Goal: Task Accomplishment & Management: Manage account settings

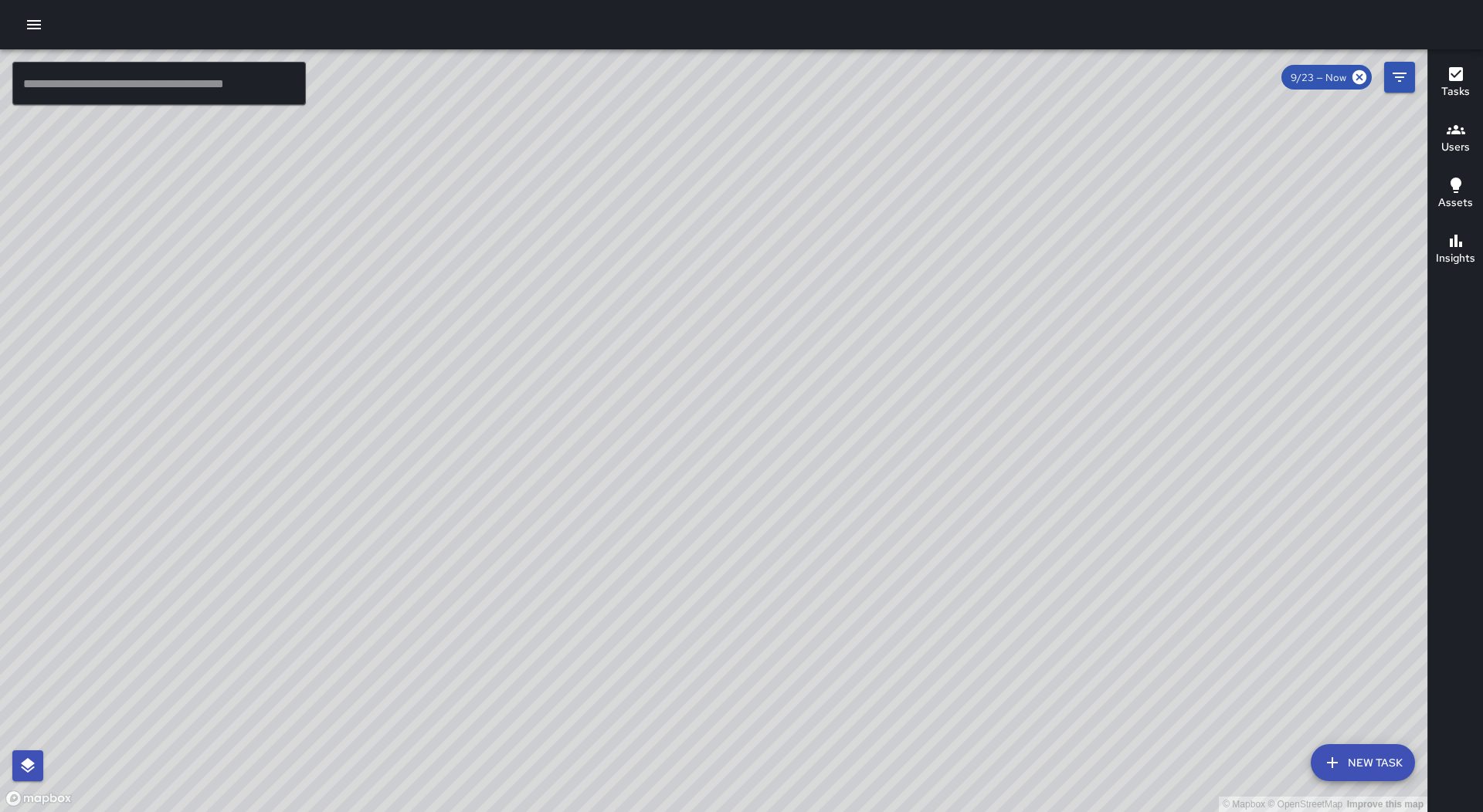
click at [36, 19] on icon "button" at bounding box center [34, 24] width 19 height 19
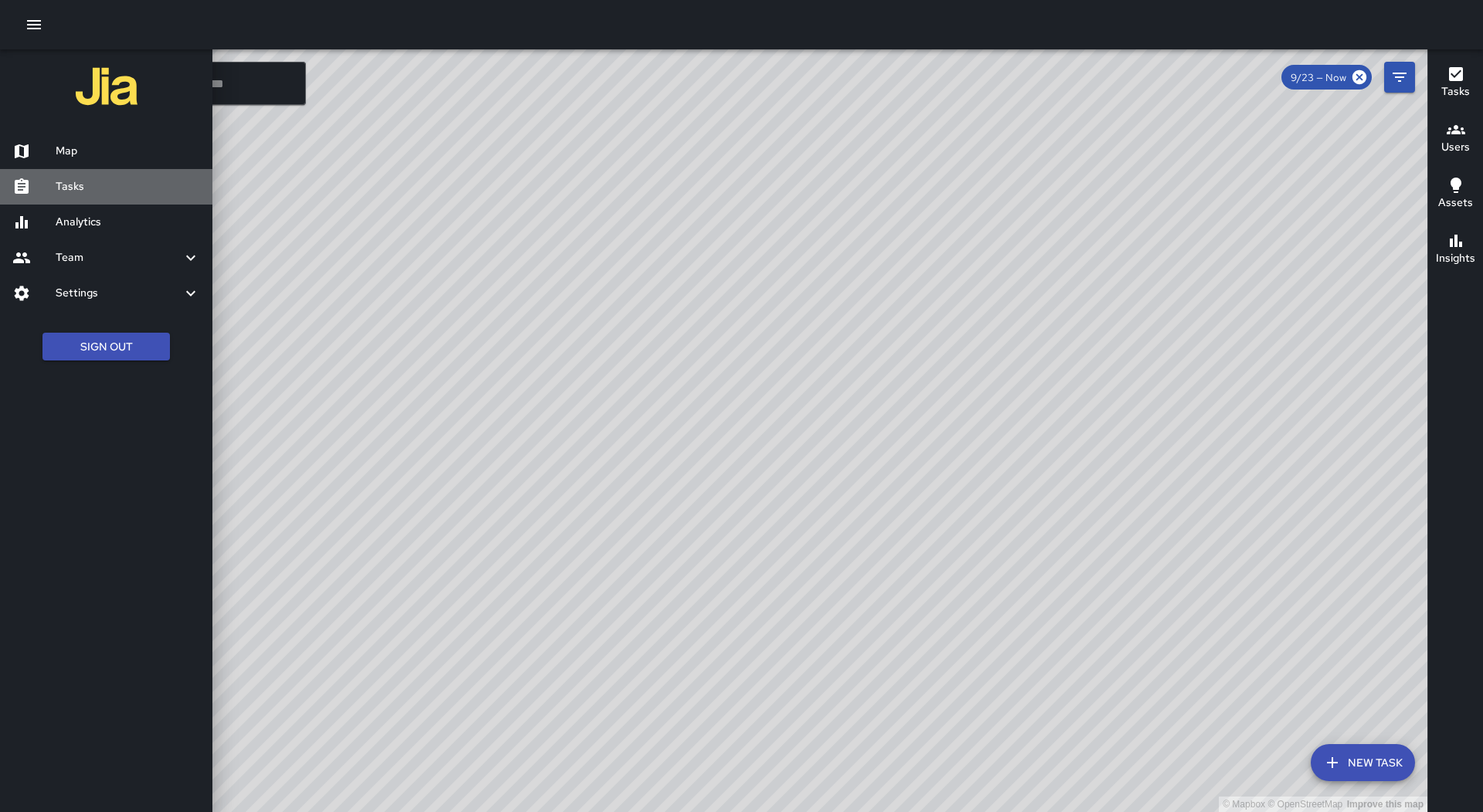
click at [83, 173] on div "Tasks" at bounding box center [106, 187] width 212 height 36
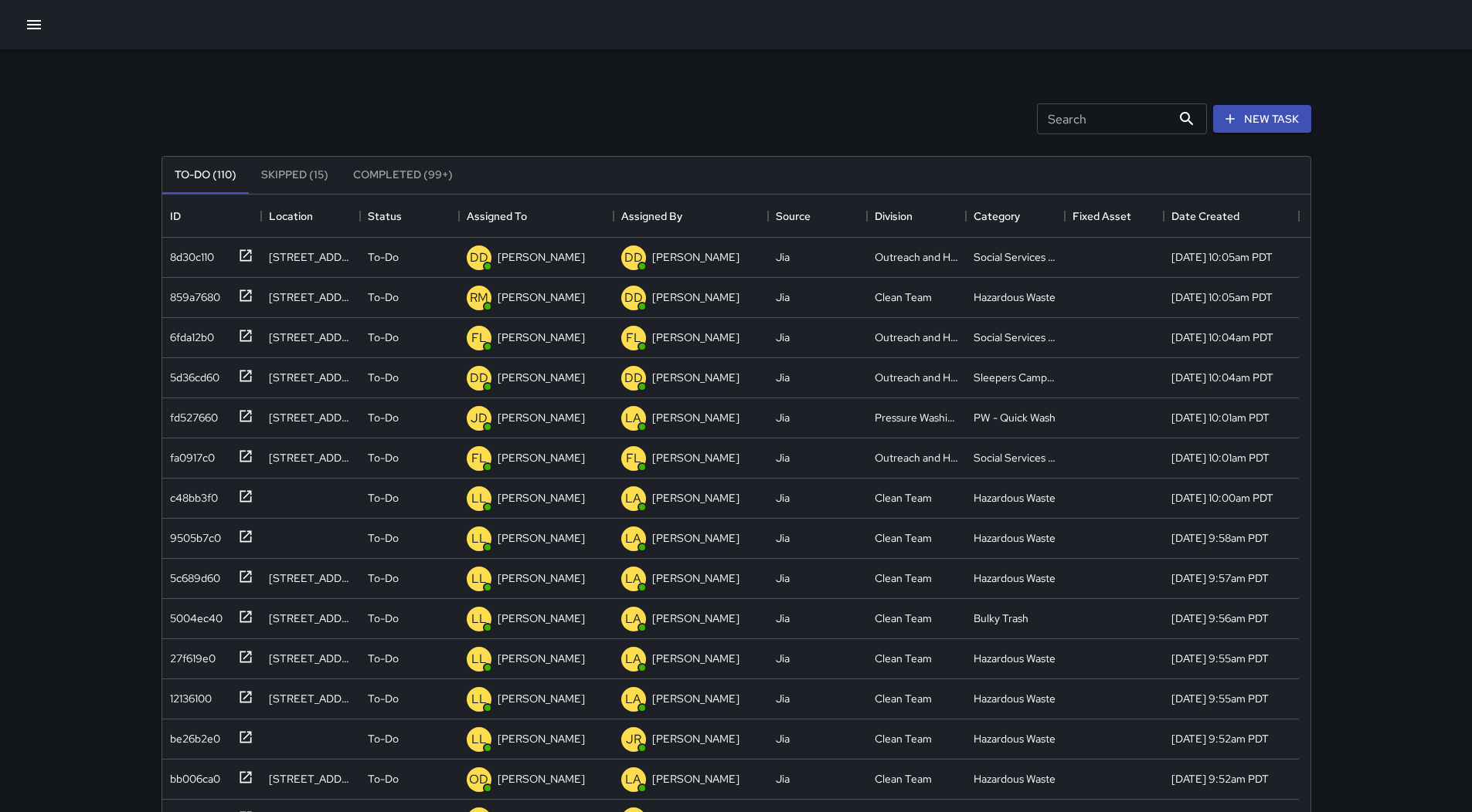
scroll to position [642, 1136]
click at [514, 199] on div "Assigned To" at bounding box center [497, 216] width 61 height 44
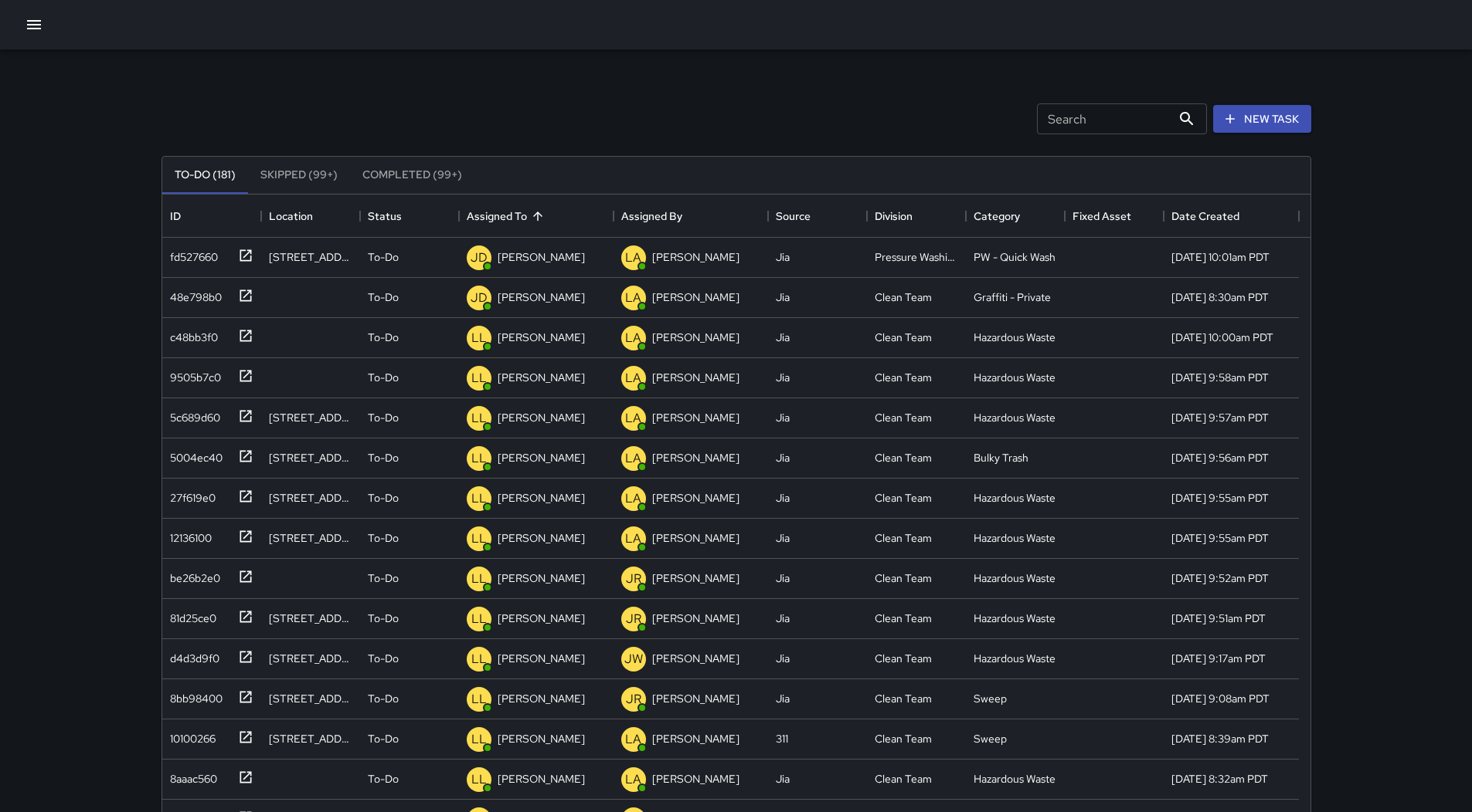
click at [44, 24] on button "button" at bounding box center [34, 24] width 31 height 31
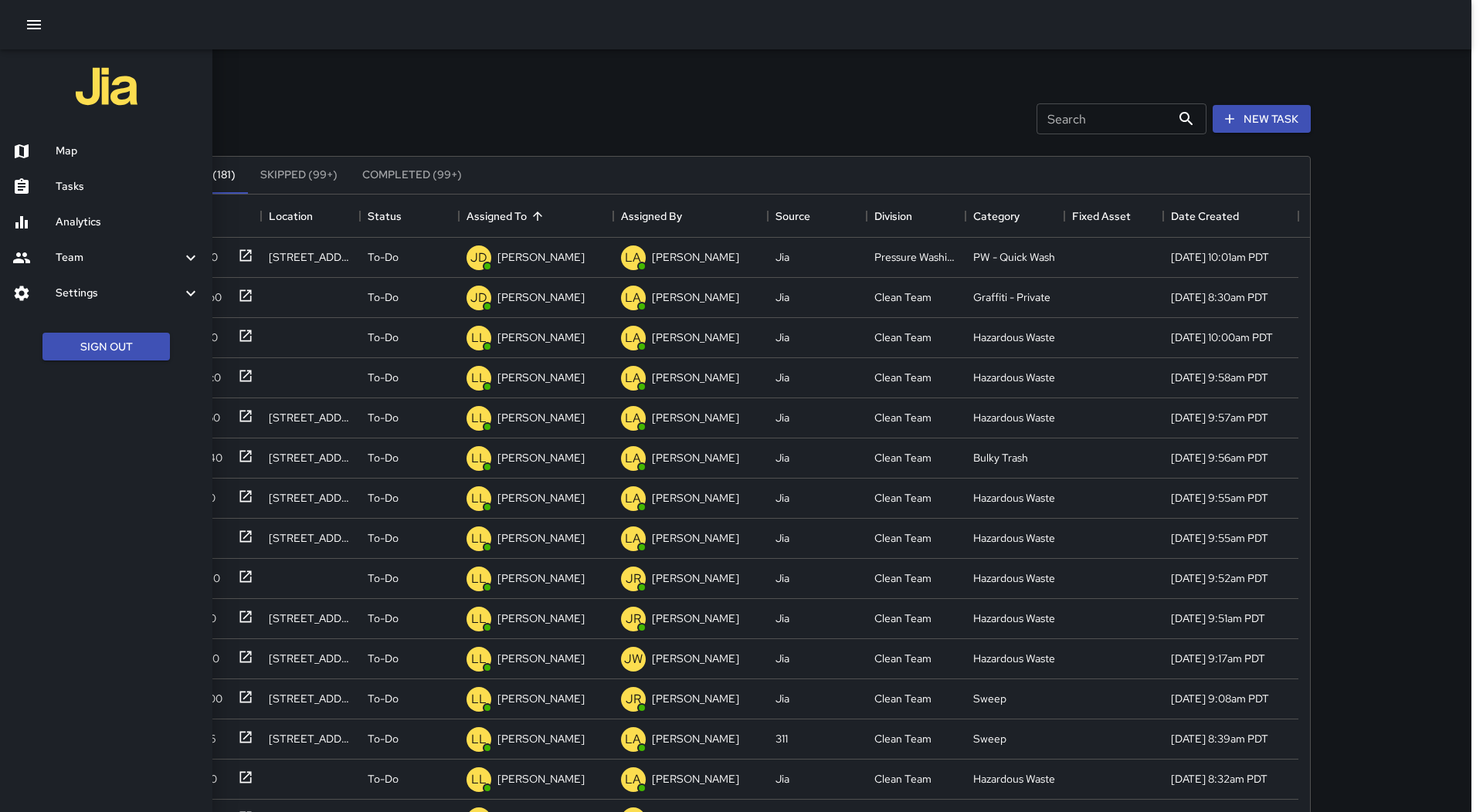
click at [80, 144] on h6 "Map" at bounding box center [128, 151] width 145 height 17
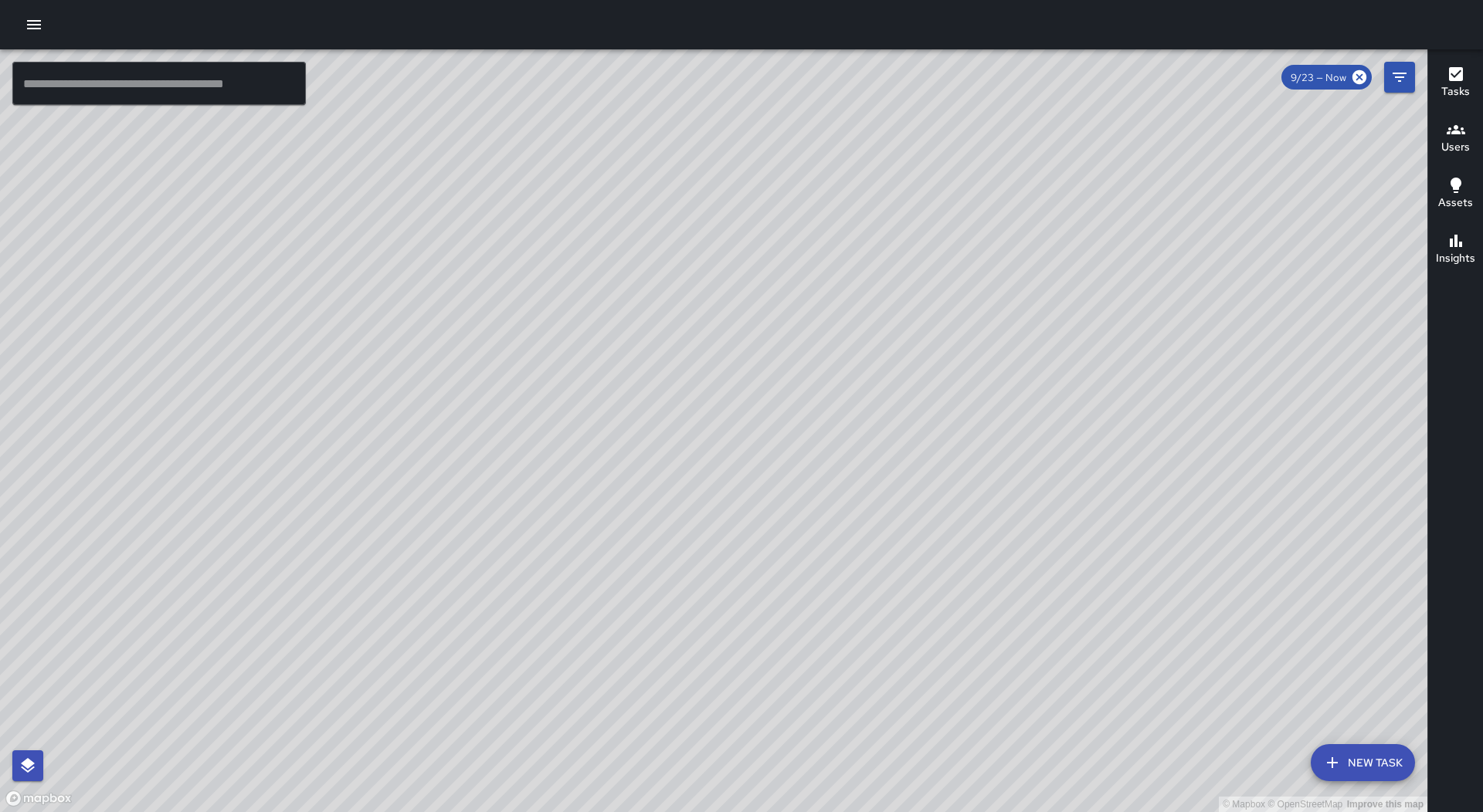
drag, startPoint x: 31, startPoint y: 11, endPoint x: 30, endPoint y: 23, distance: 12.0
click at [31, 12] on button "button" at bounding box center [34, 24] width 31 height 31
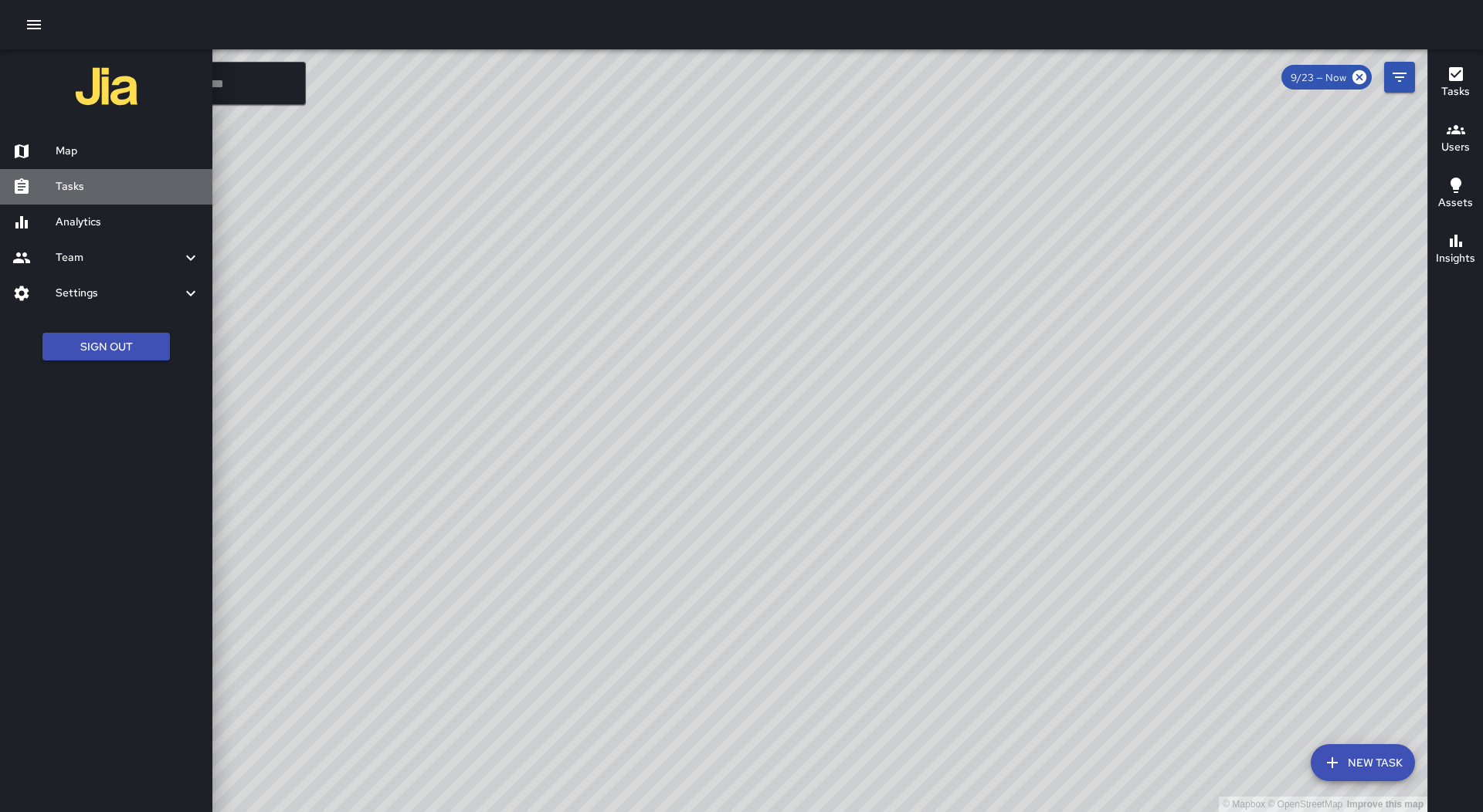
click at [137, 187] on h6 "Tasks" at bounding box center [128, 186] width 145 height 17
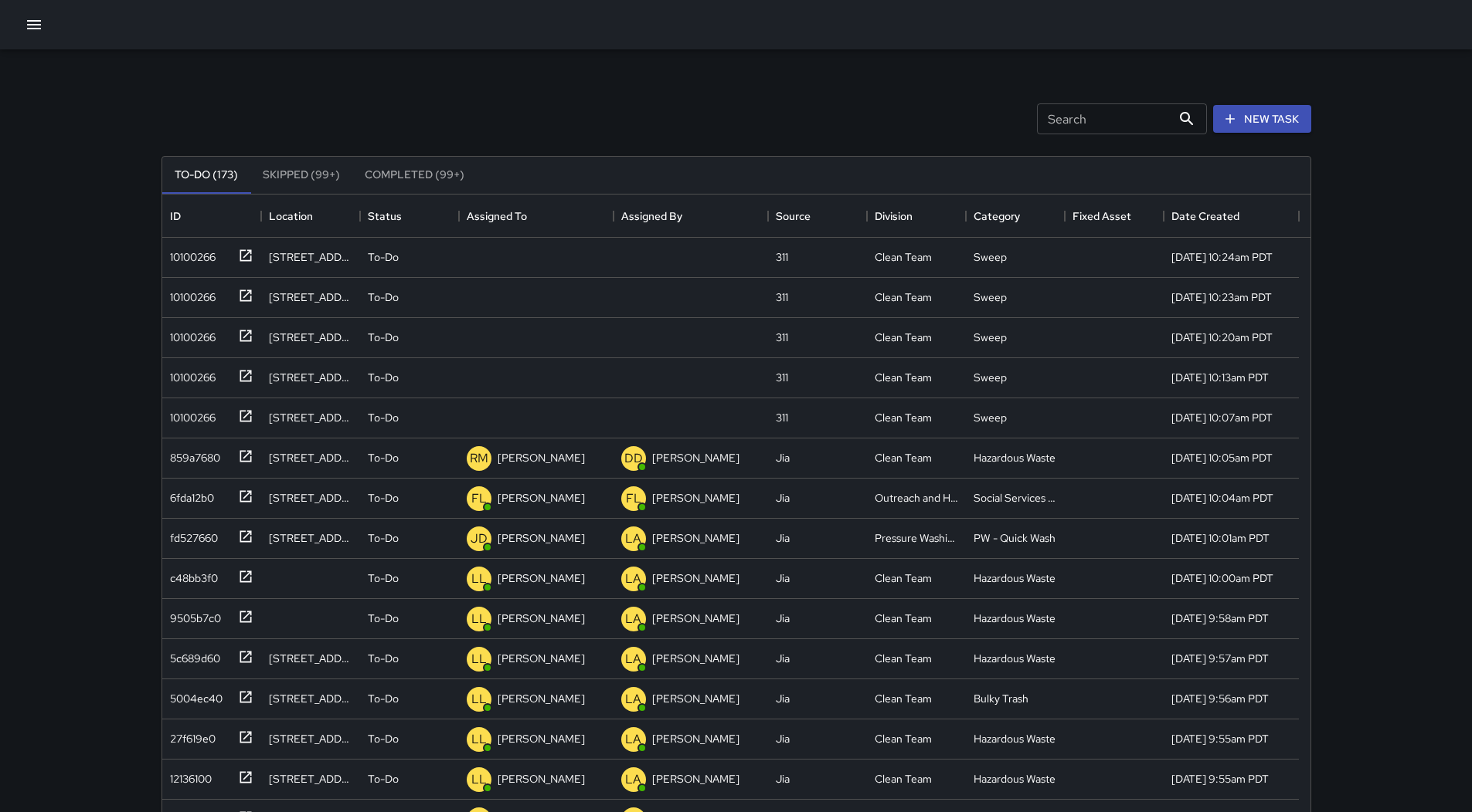
scroll to position [642, 1136]
click at [588, 219] on div "Assigned To" at bounding box center [536, 216] width 139 height 44
click at [198, 260] on div "10100266" at bounding box center [190, 253] width 52 height 22
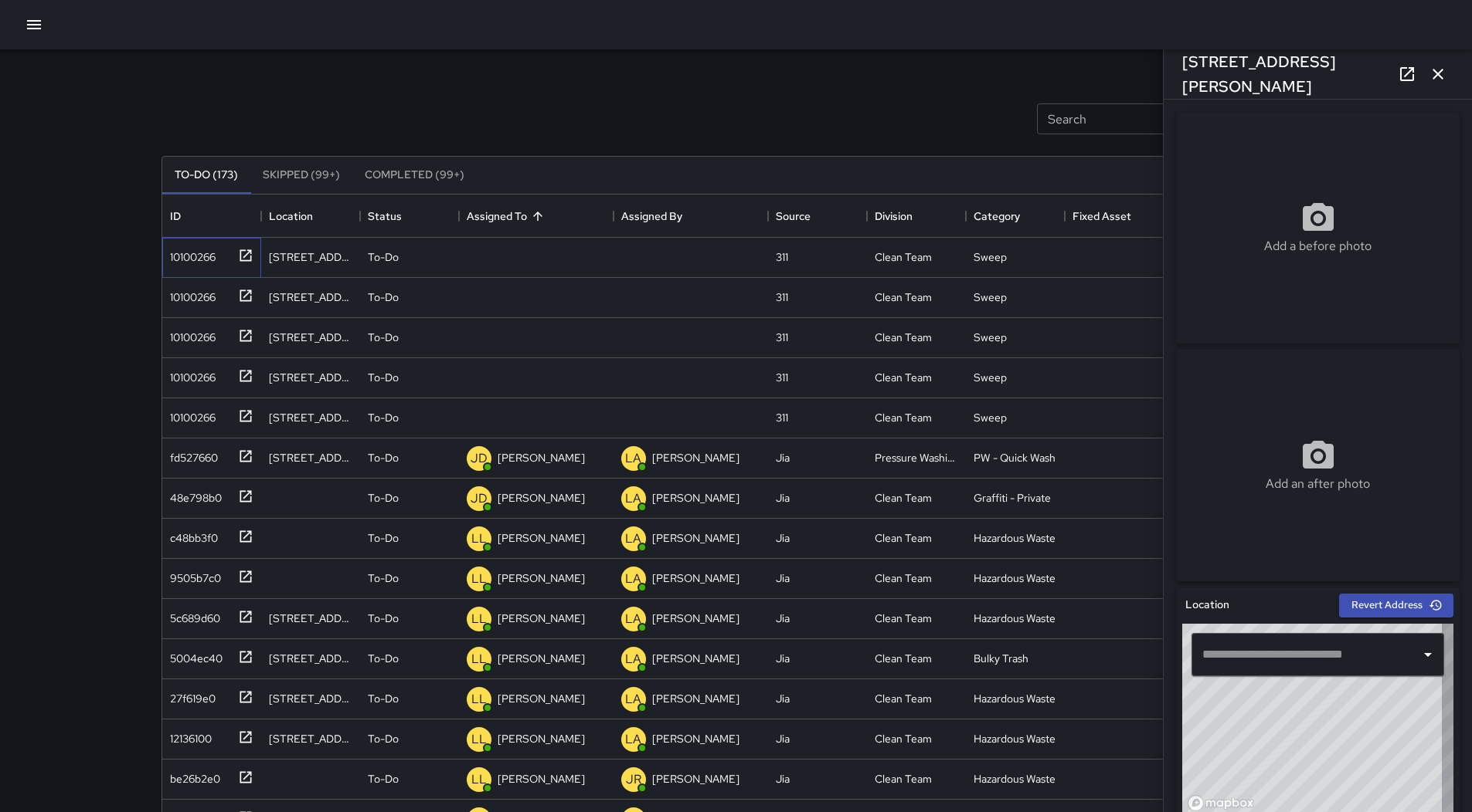
type input "**********"
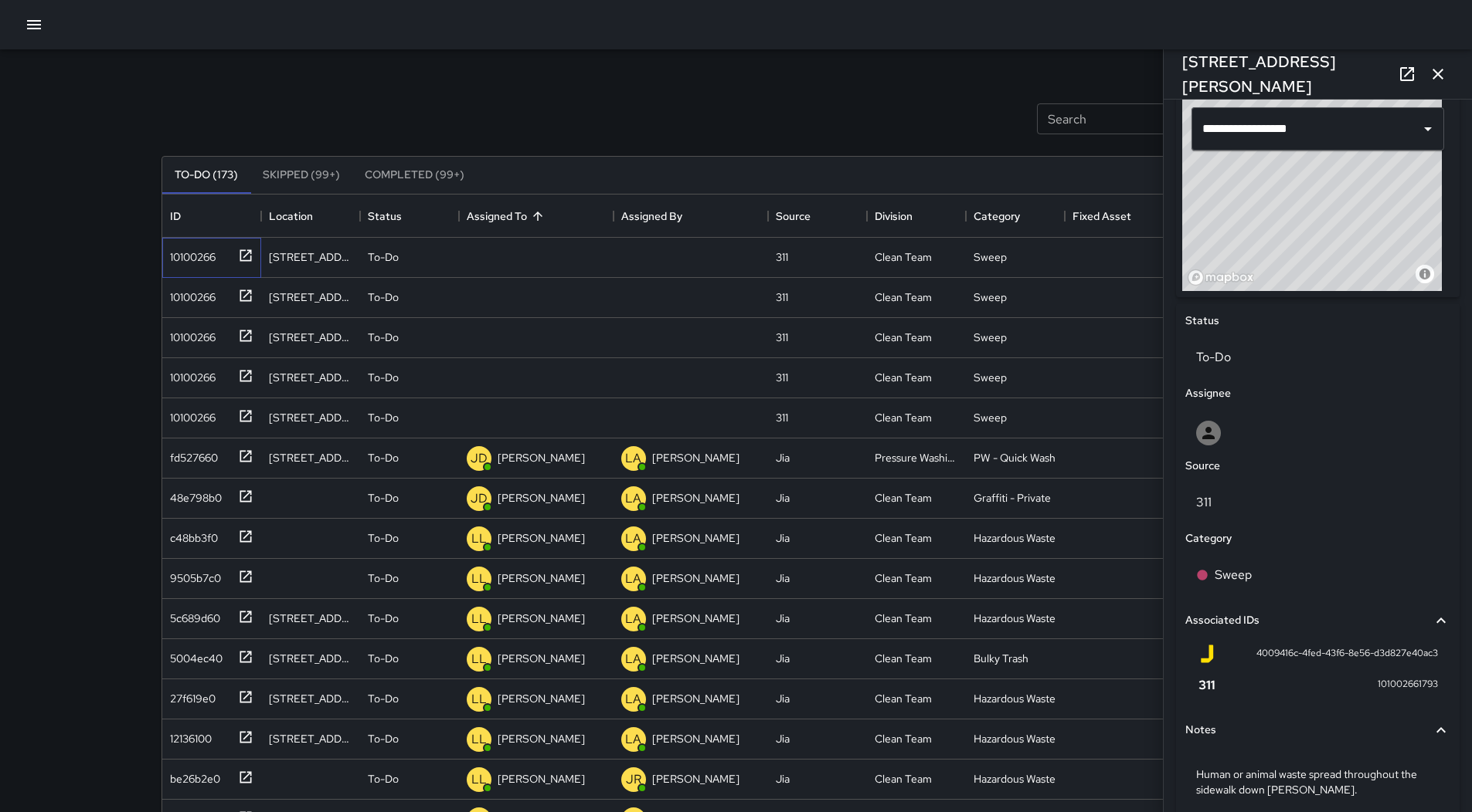
scroll to position [437, 0]
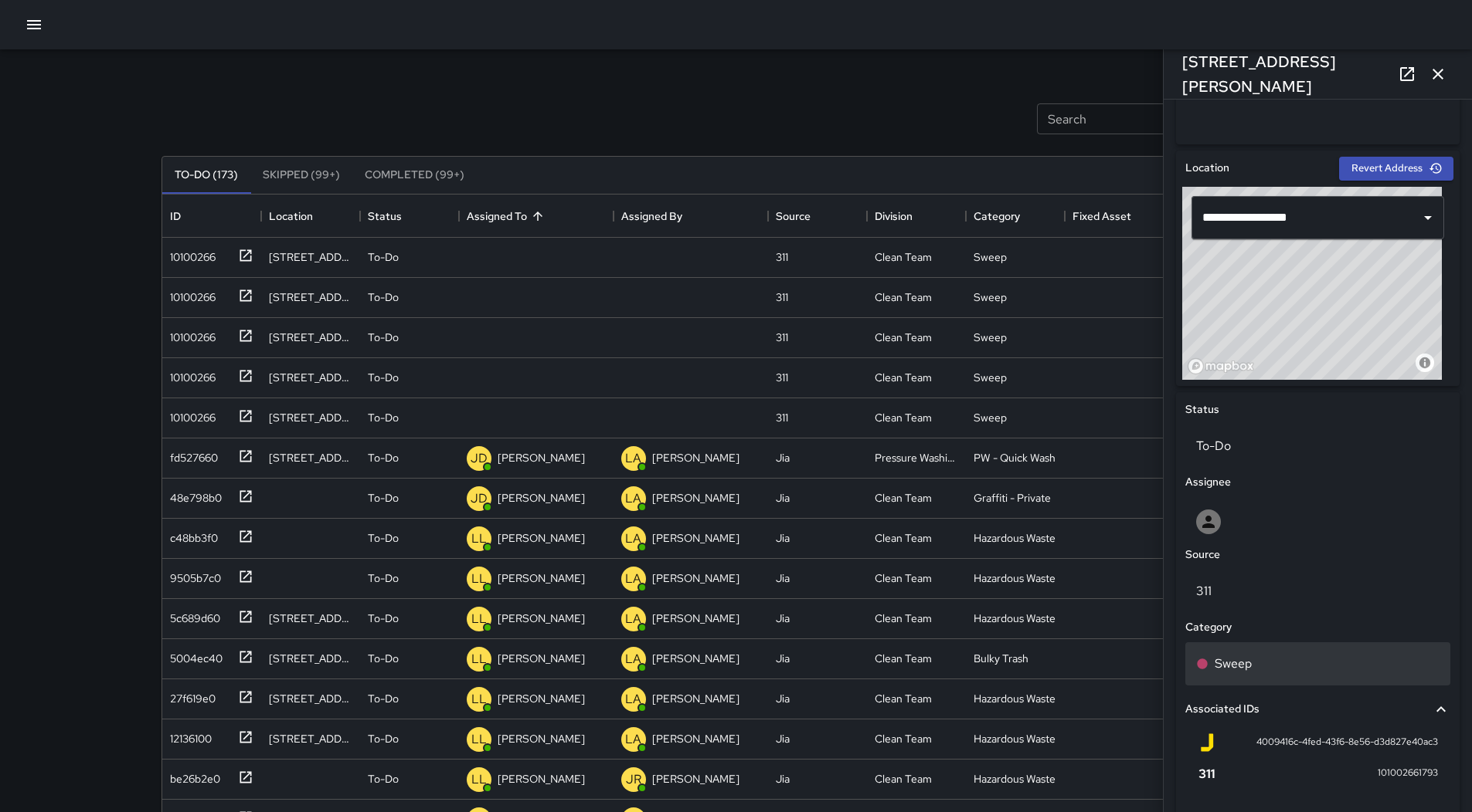
click at [1296, 662] on div "Sweep" at bounding box center [1317, 663] width 243 height 19
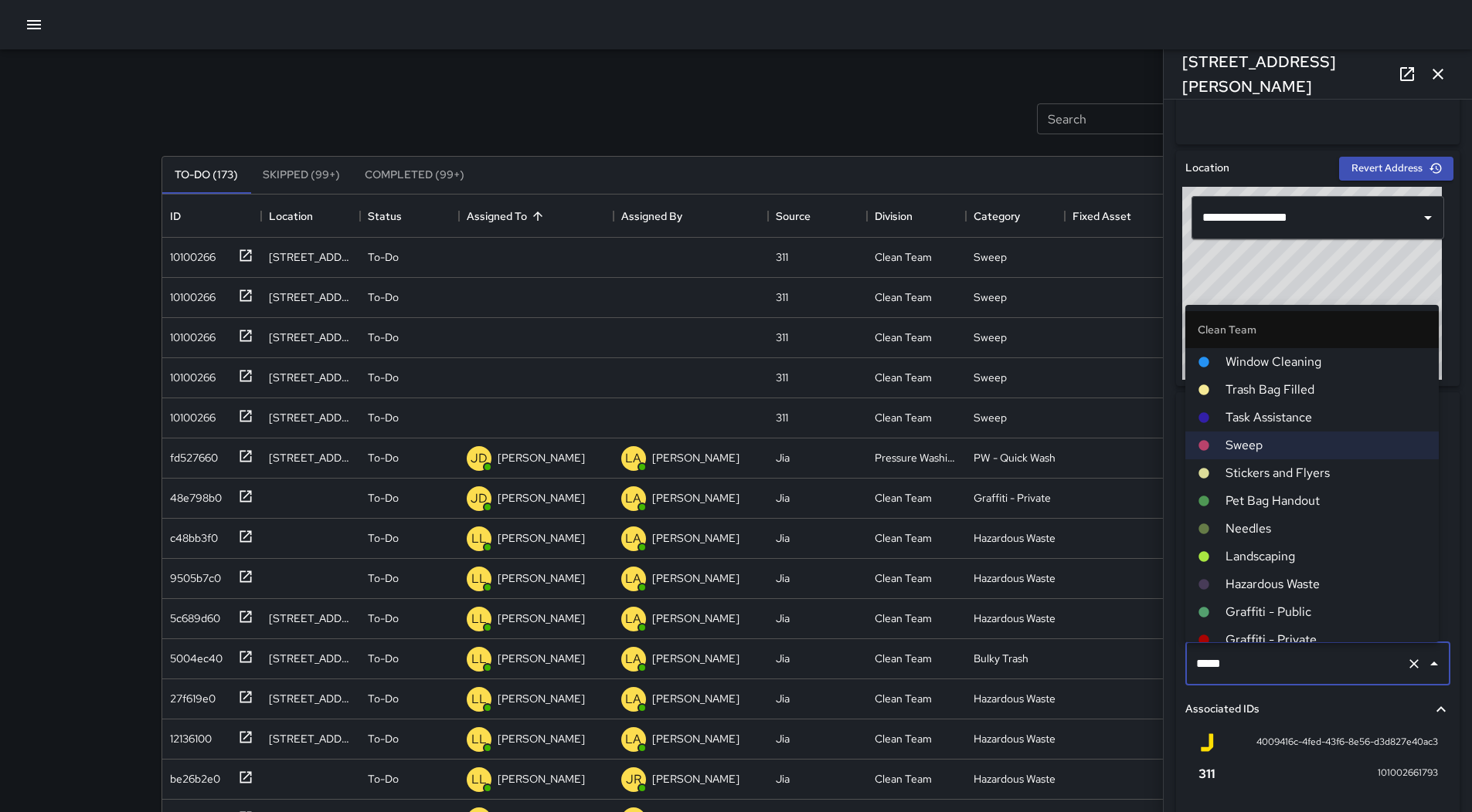
click at [1286, 584] on span "Hazardous Waste" at bounding box center [1325, 584] width 201 height 19
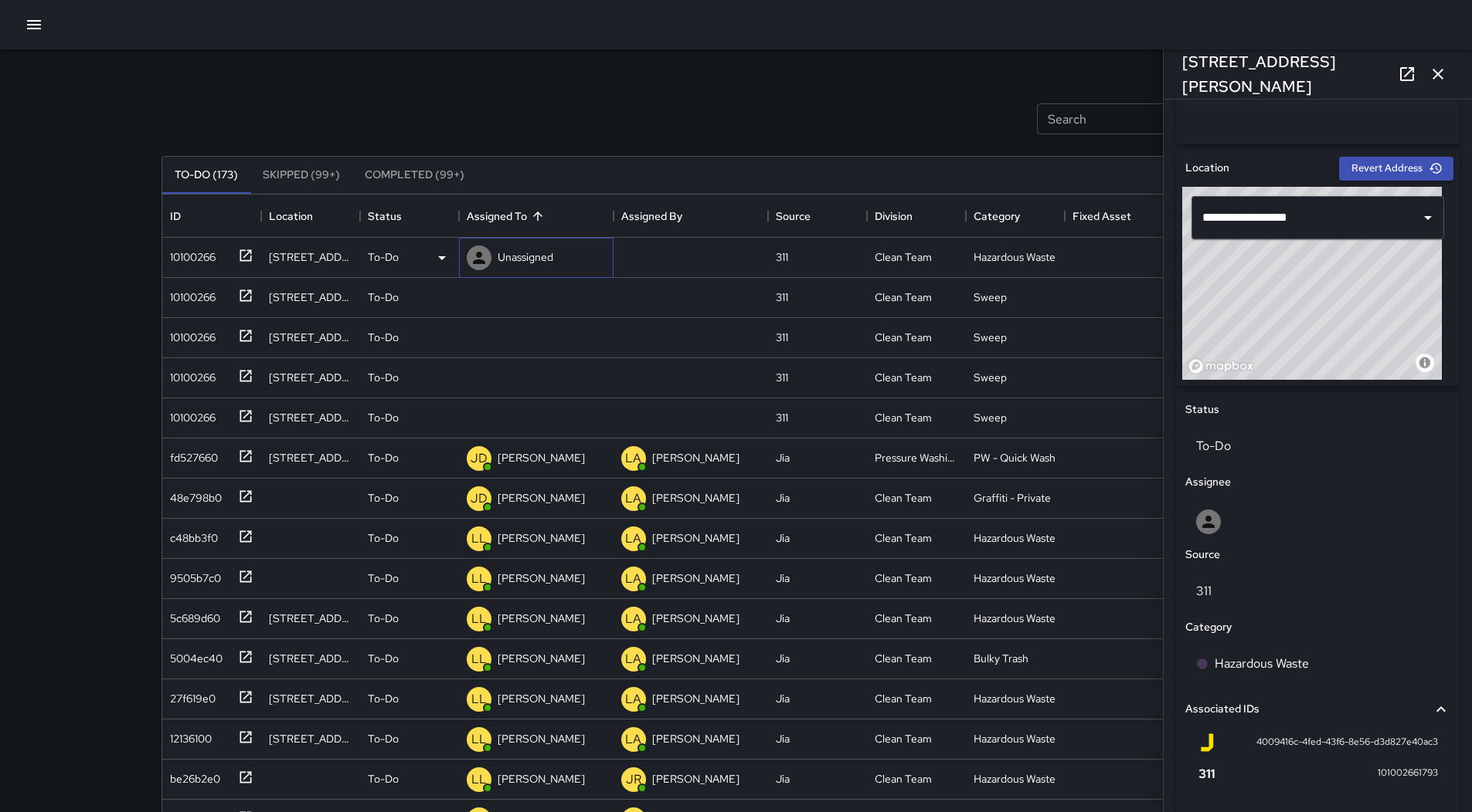
click at [563, 250] on div "Unassigned" at bounding box center [535, 258] width 154 height 40
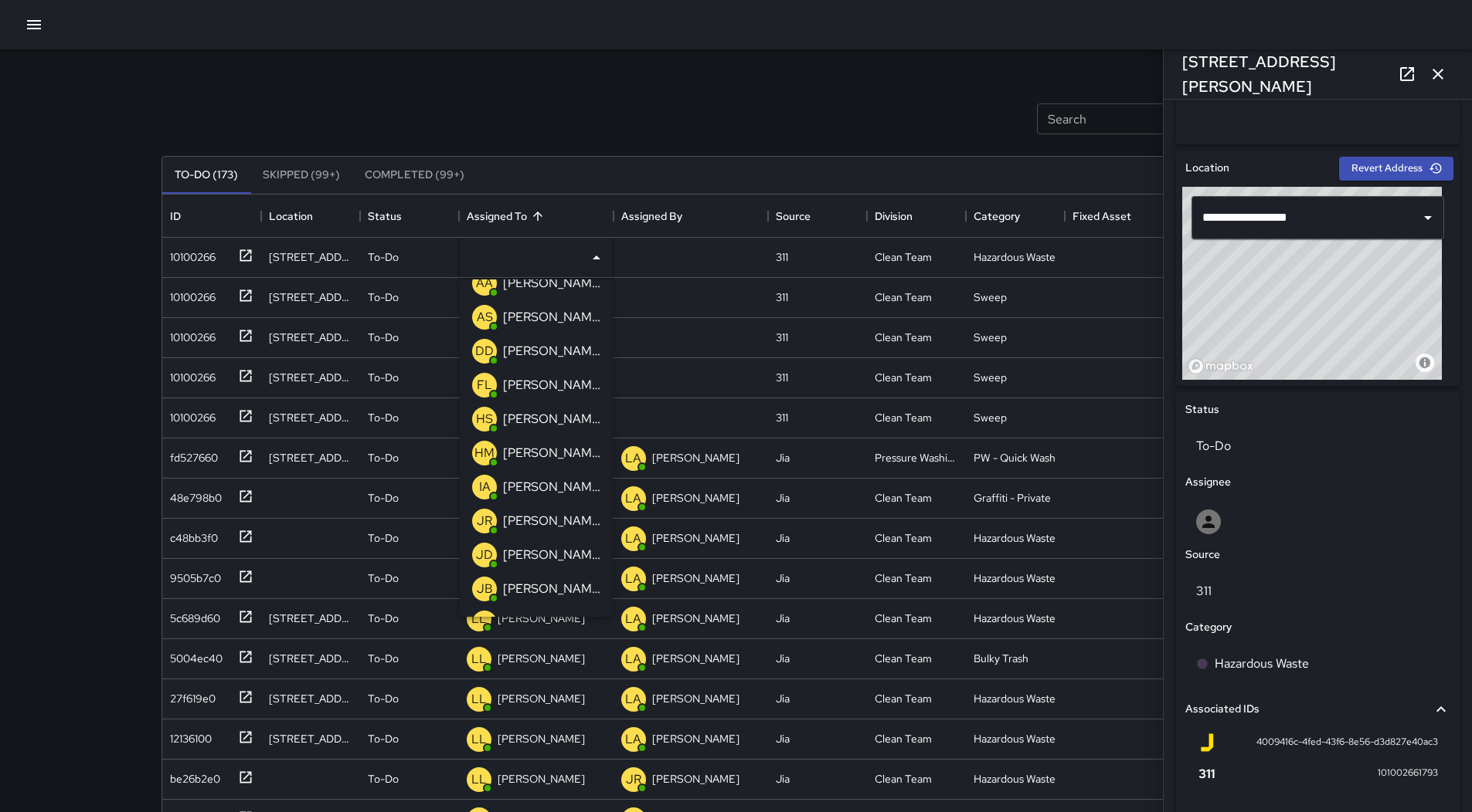
scroll to position [232, 0]
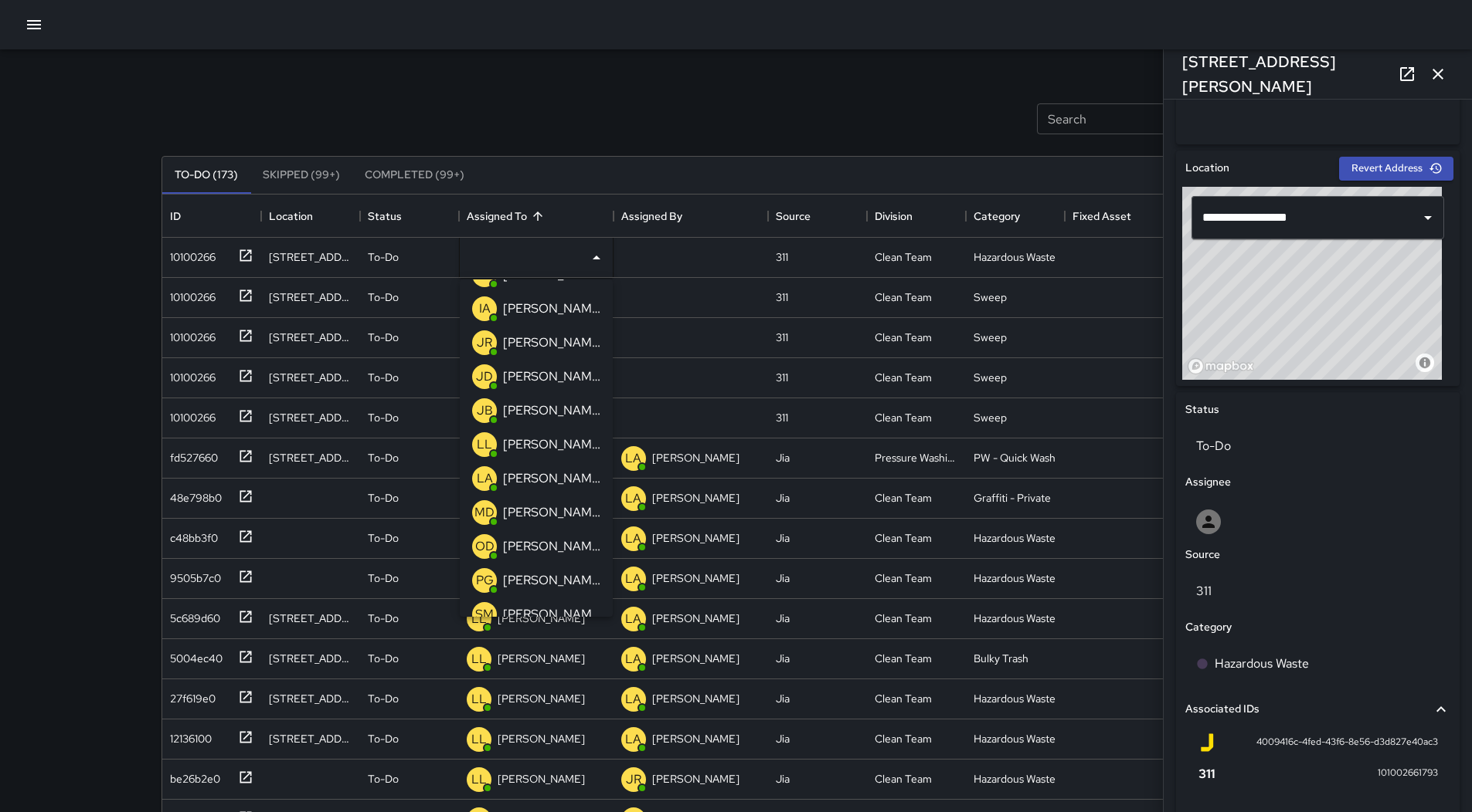
click at [552, 545] on p "[PERSON_NAME]" at bounding box center [551, 546] width 98 height 19
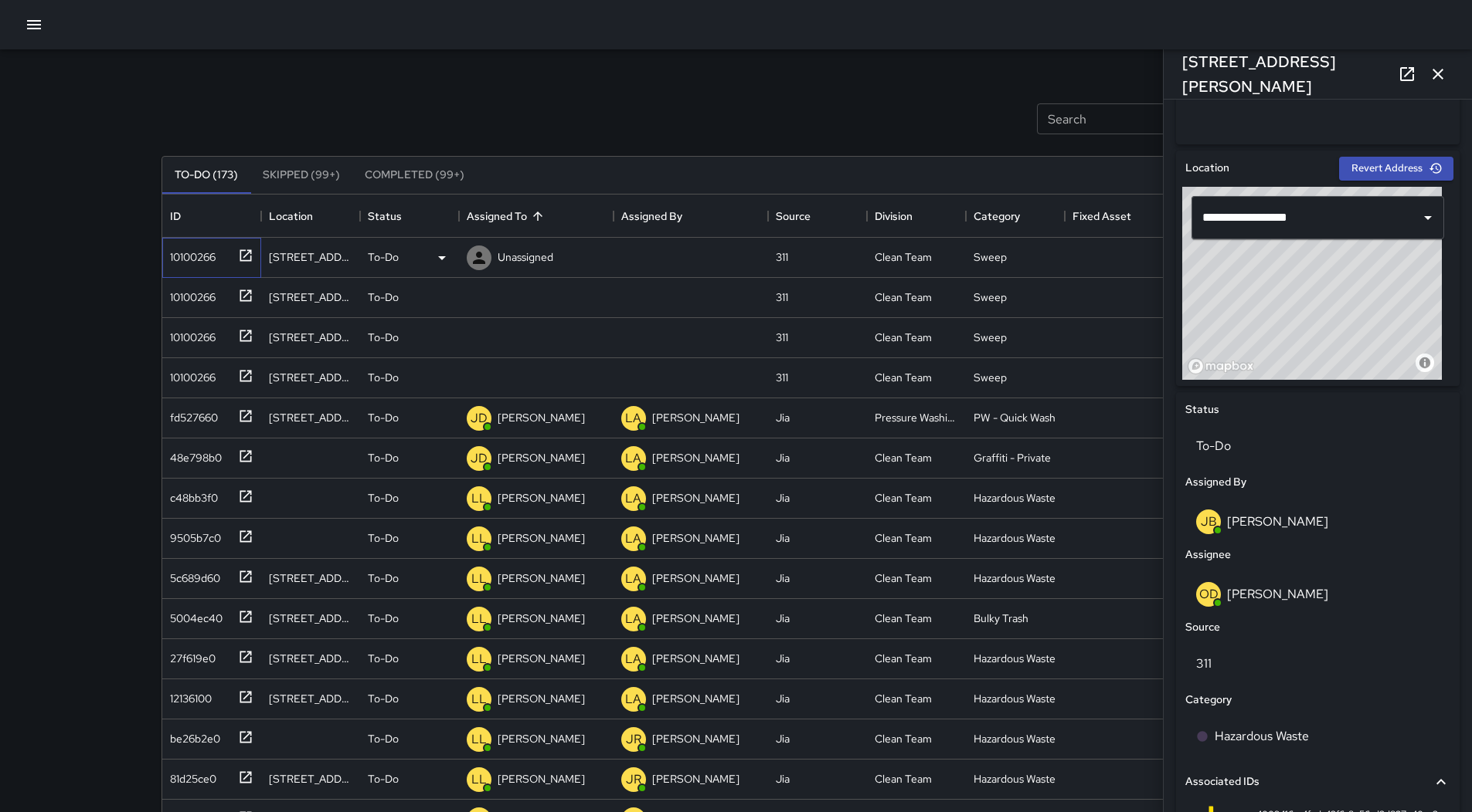
click at [198, 253] on div "10100266" at bounding box center [190, 253] width 52 height 22
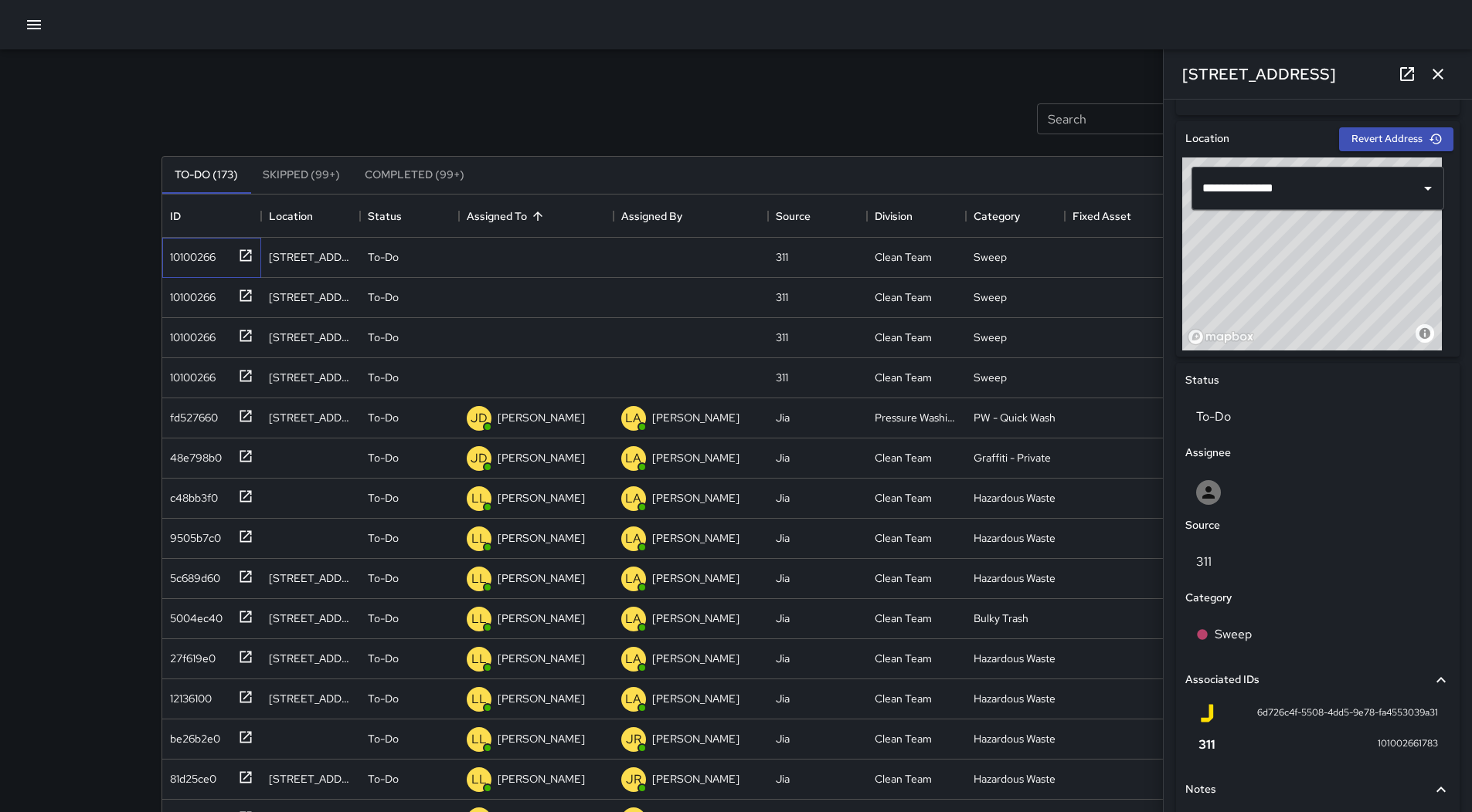
scroll to position [360, 0]
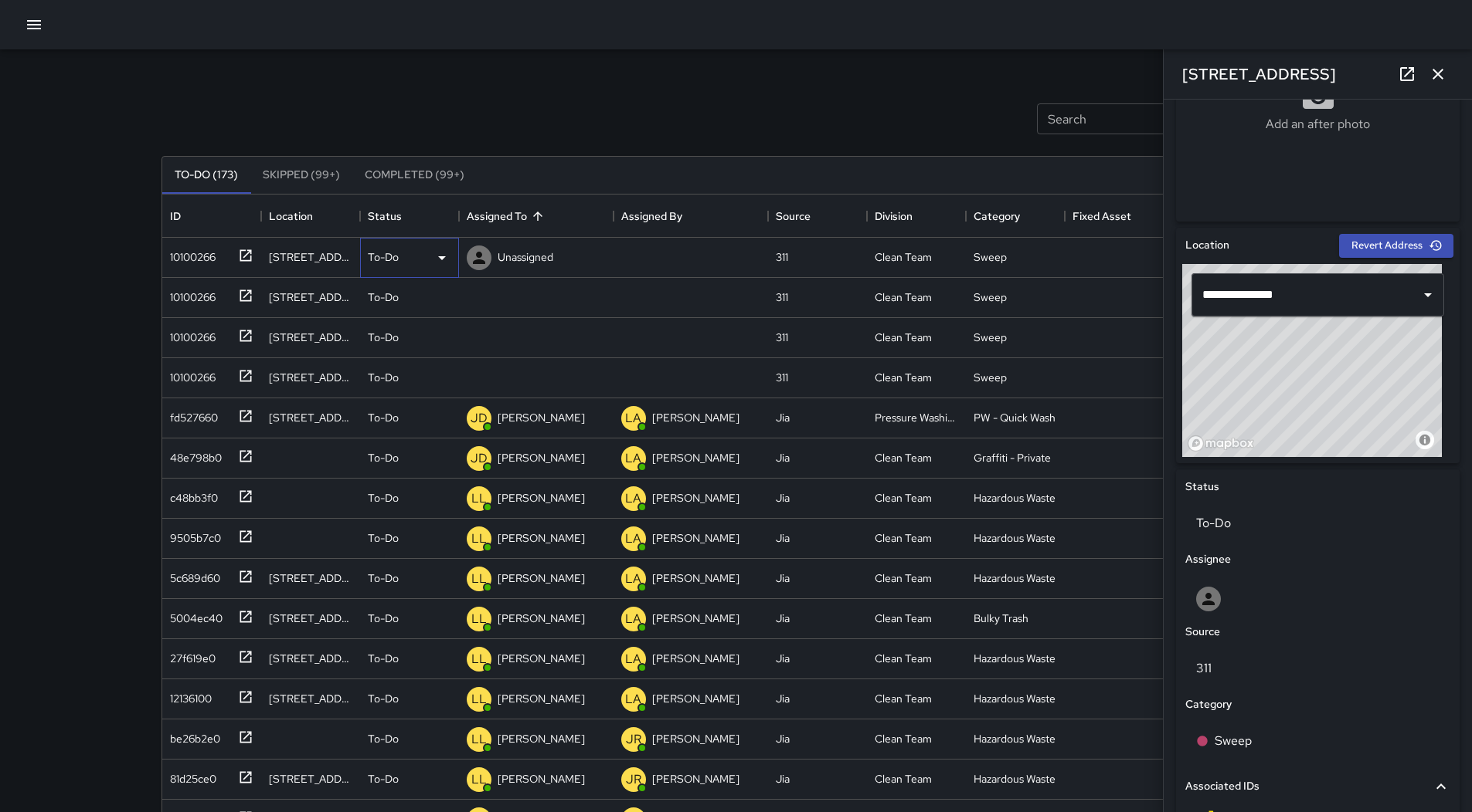
click at [421, 268] on div "To-Do" at bounding box center [409, 258] width 99 height 40
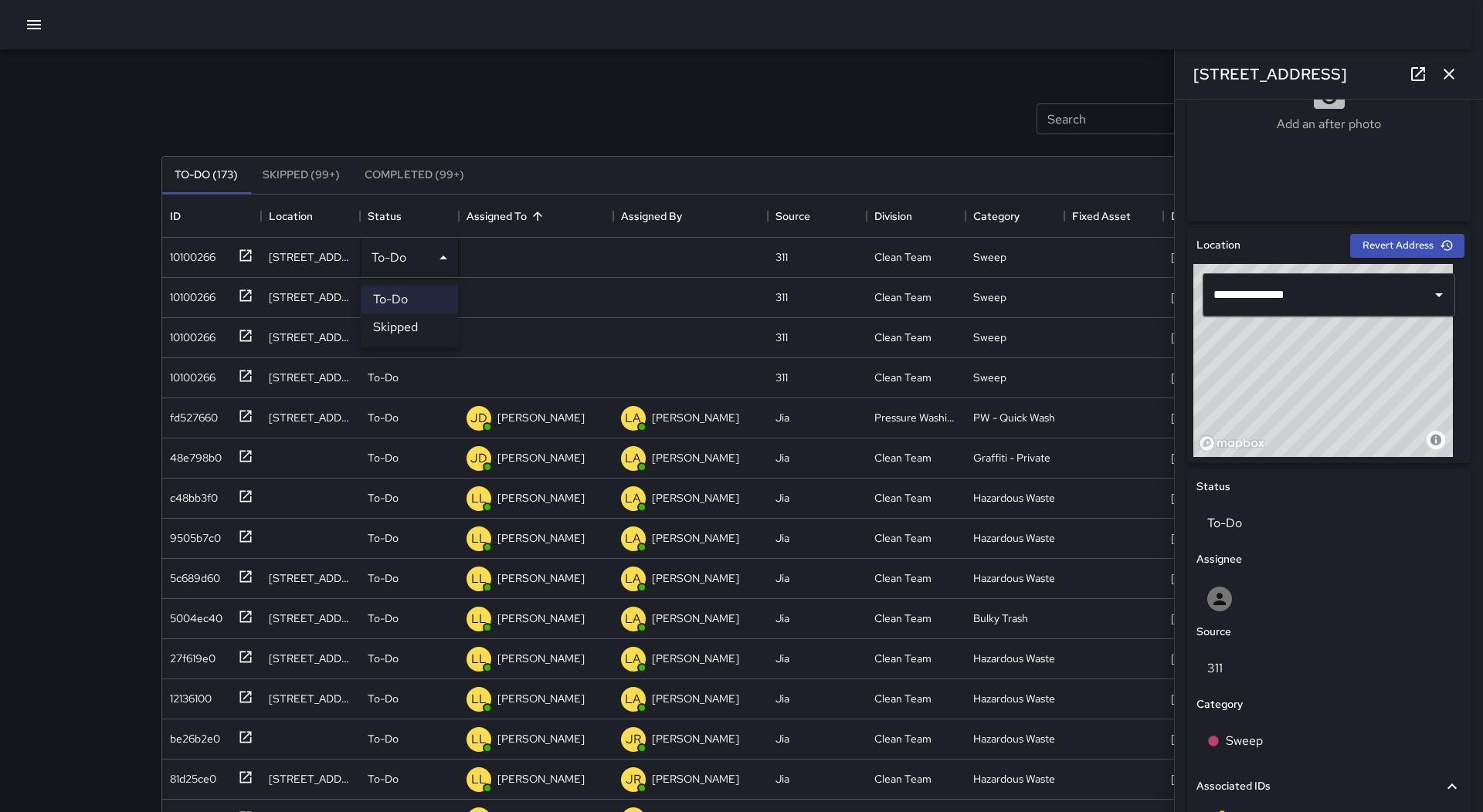
click at [416, 336] on li "Skipped" at bounding box center [409, 327] width 98 height 27
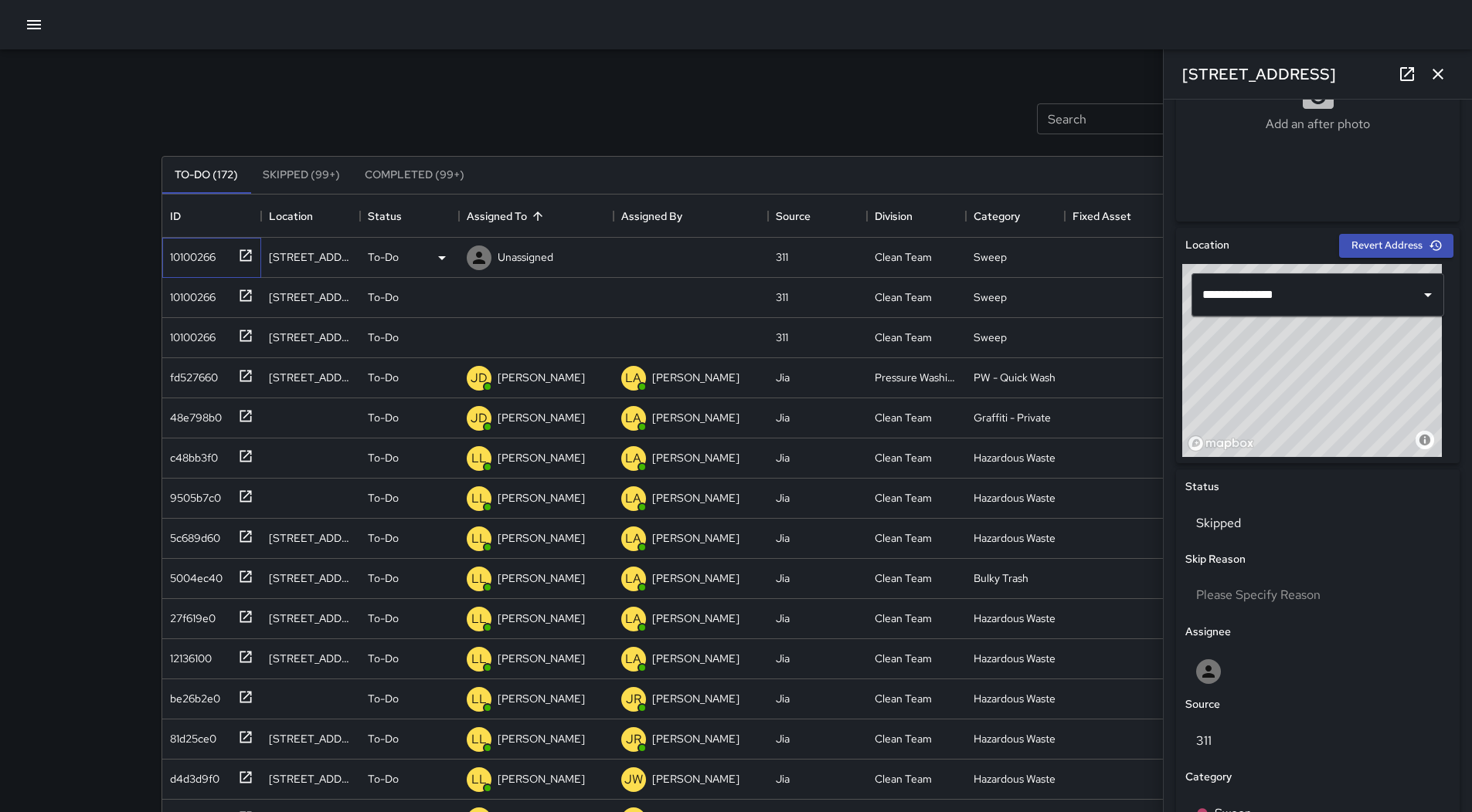
click at [166, 257] on div "10100266" at bounding box center [190, 253] width 52 height 22
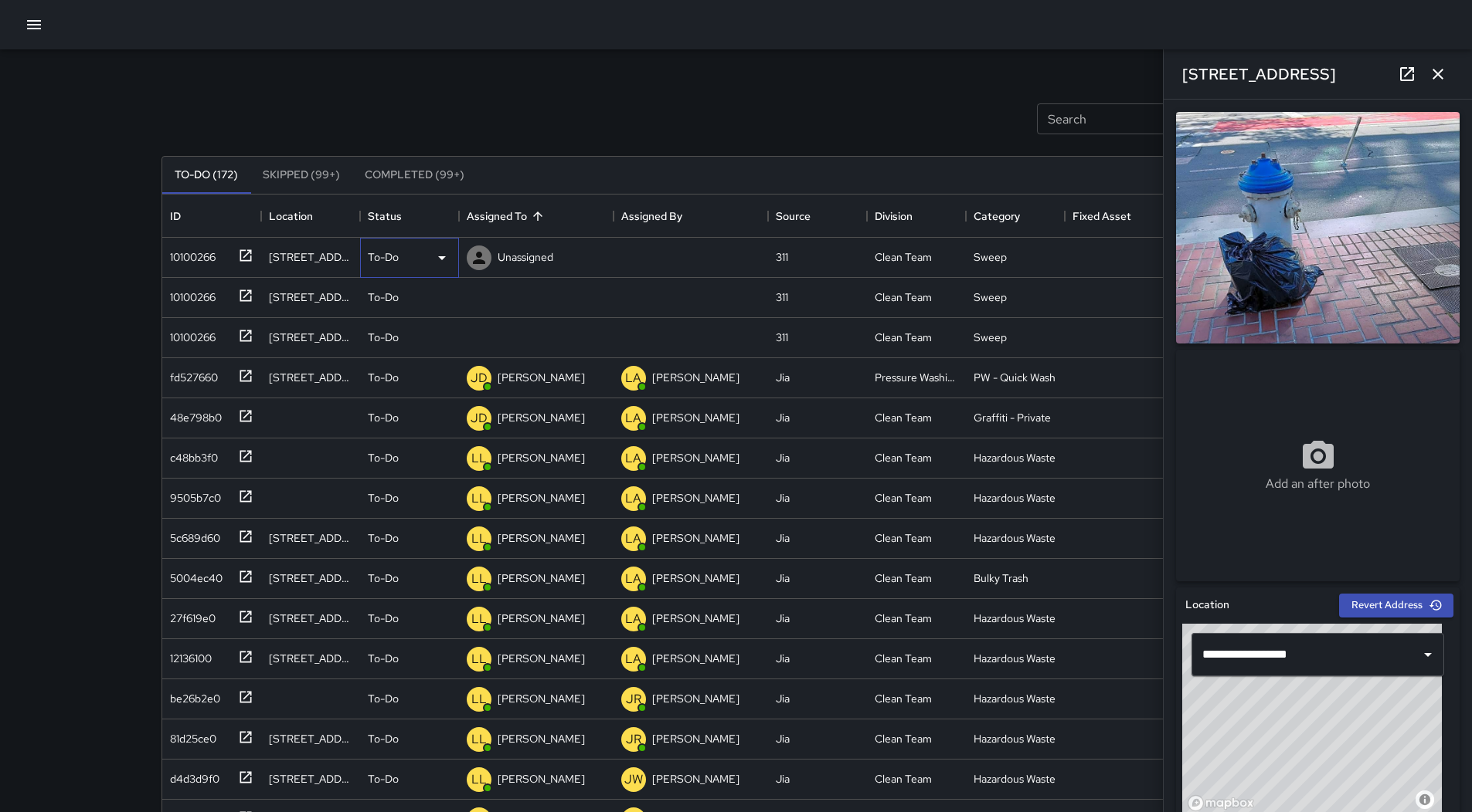
click at [416, 259] on div "To-Do" at bounding box center [409, 257] width 83 height 19
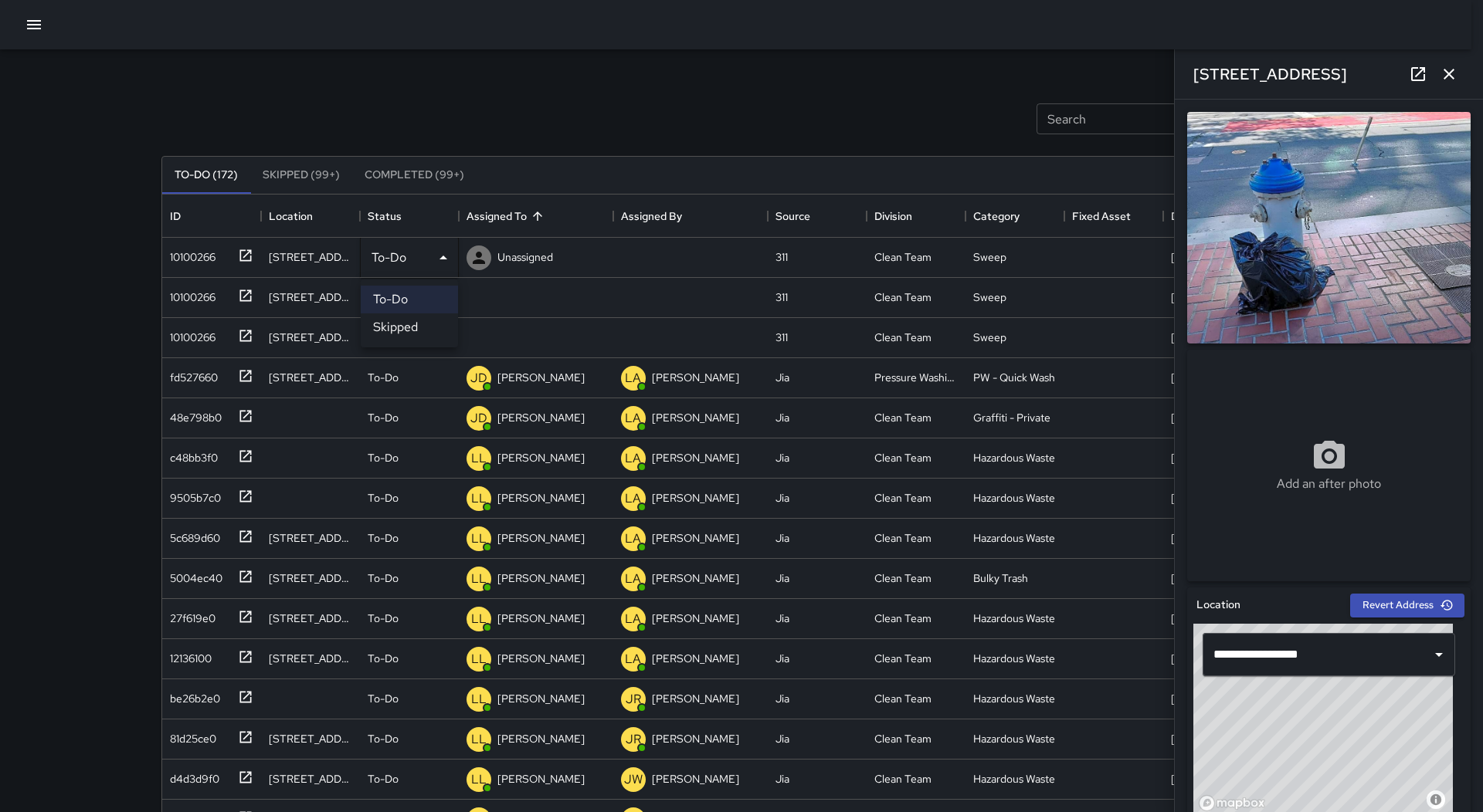
click at [397, 323] on li "Skipped" at bounding box center [409, 327] width 98 height 27
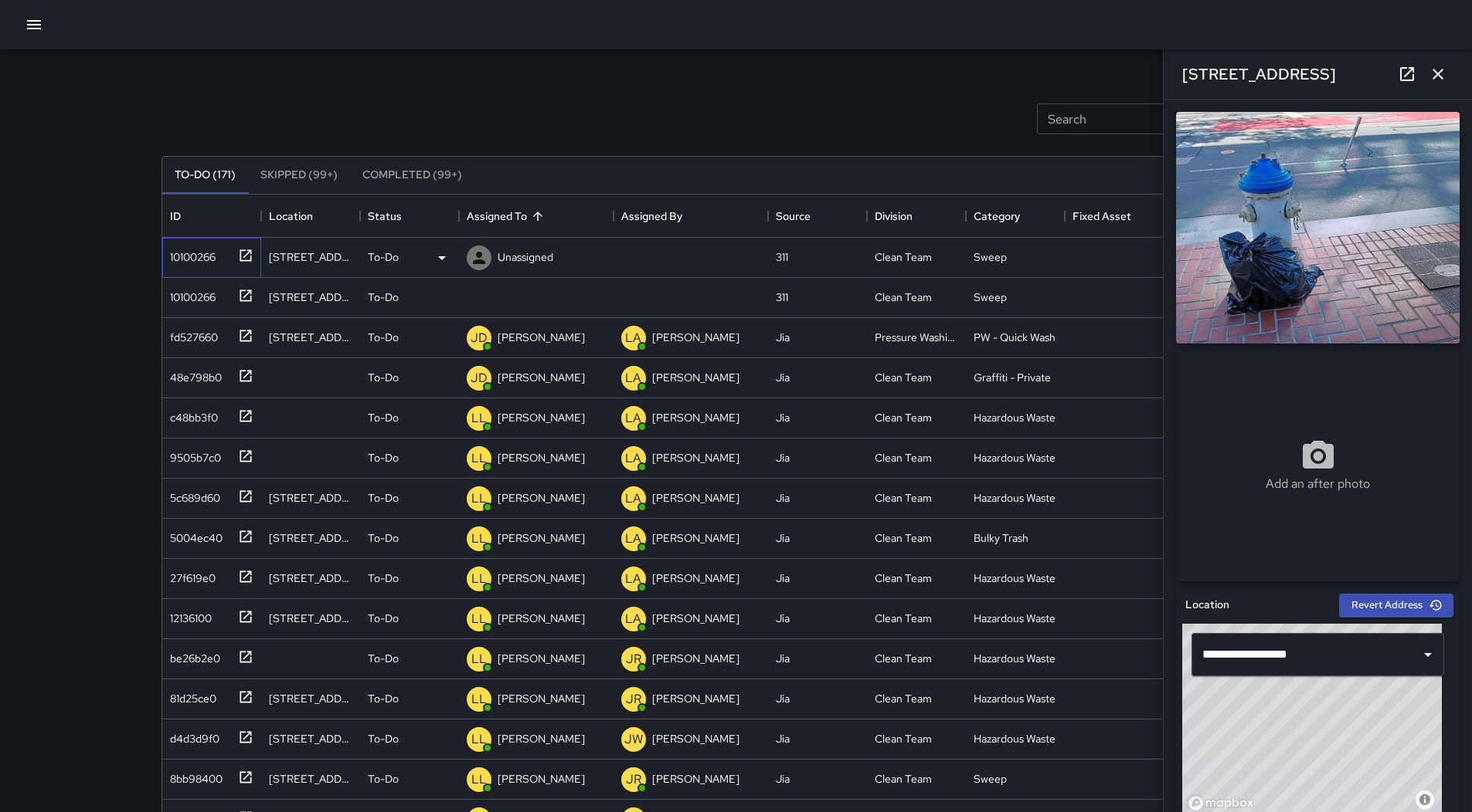
click at [192, 268] on div "10100266" at bounding box center [212, 258] width 99 height 40
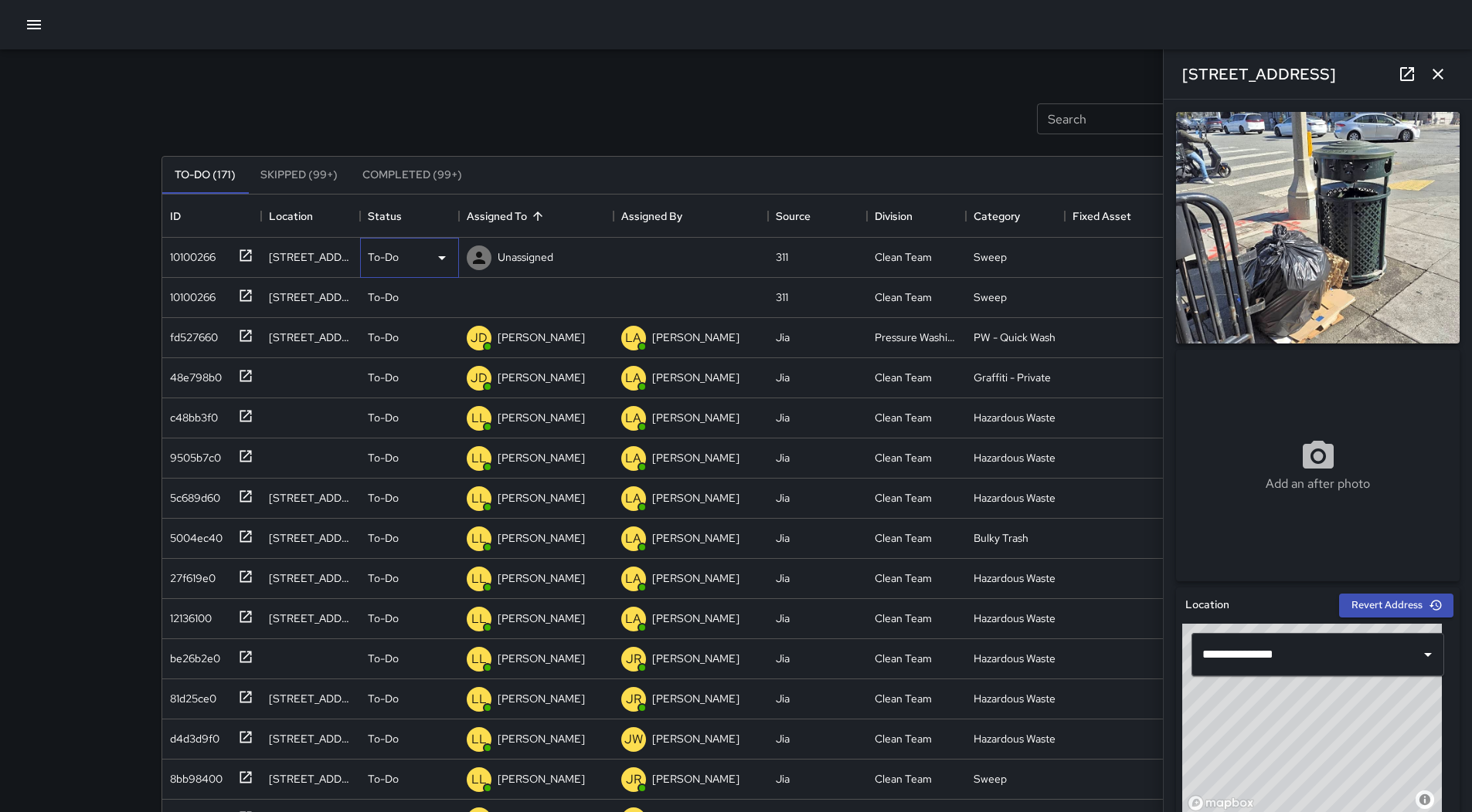
click at [419, 255] on div "To-Do" at bounding box center [409, 257] width 83 height 19
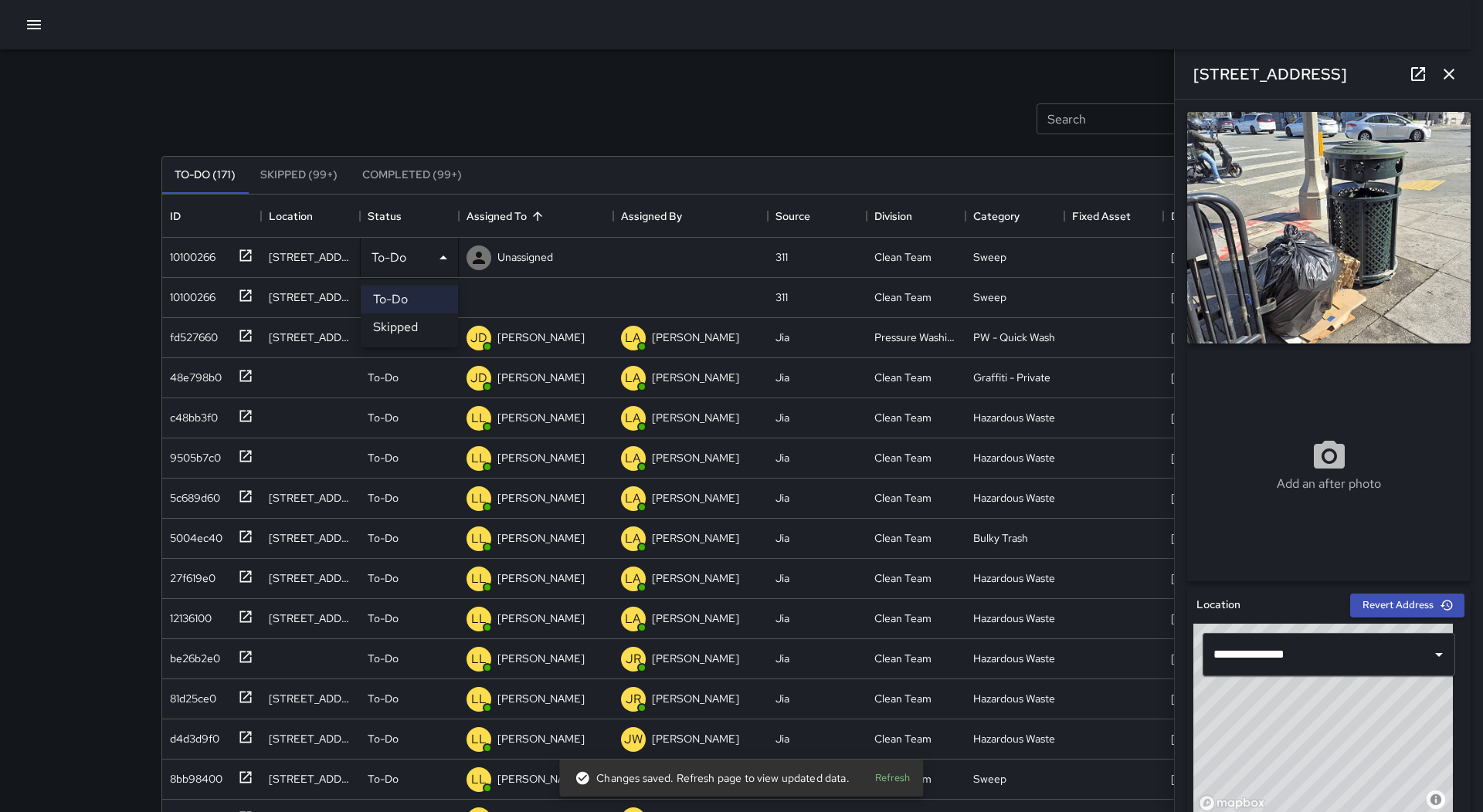
drag, startPoint x: 425, startPoint y: 324, endPoint x: 234, endPoint y: 280, distance: 196.0
click at [424, 324] on li "Skipped" at bounding box center [409, 327] width 98 height 27
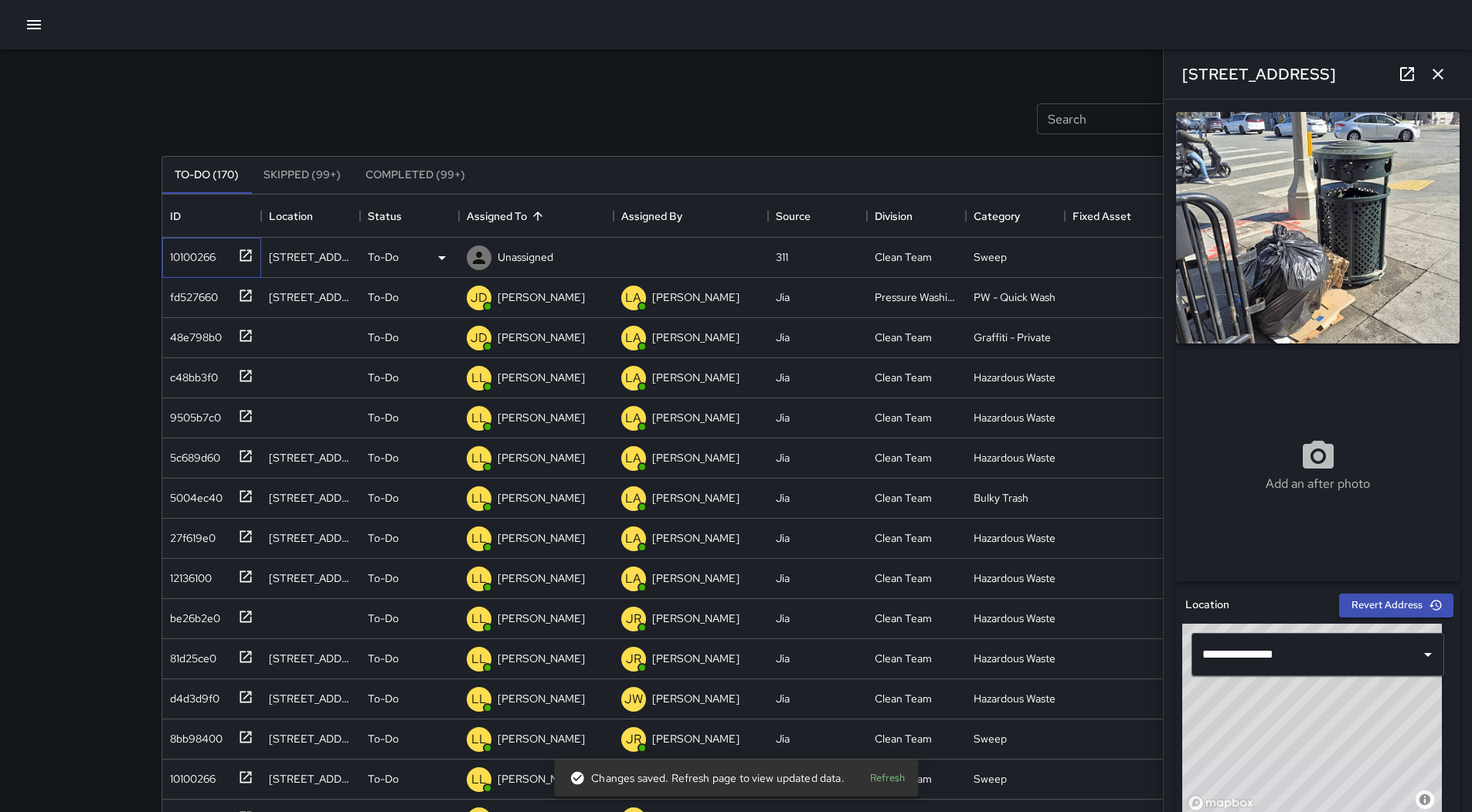
click at [196, 263] on div "10100266" at bounding box center [190, 253] width 52 height 22
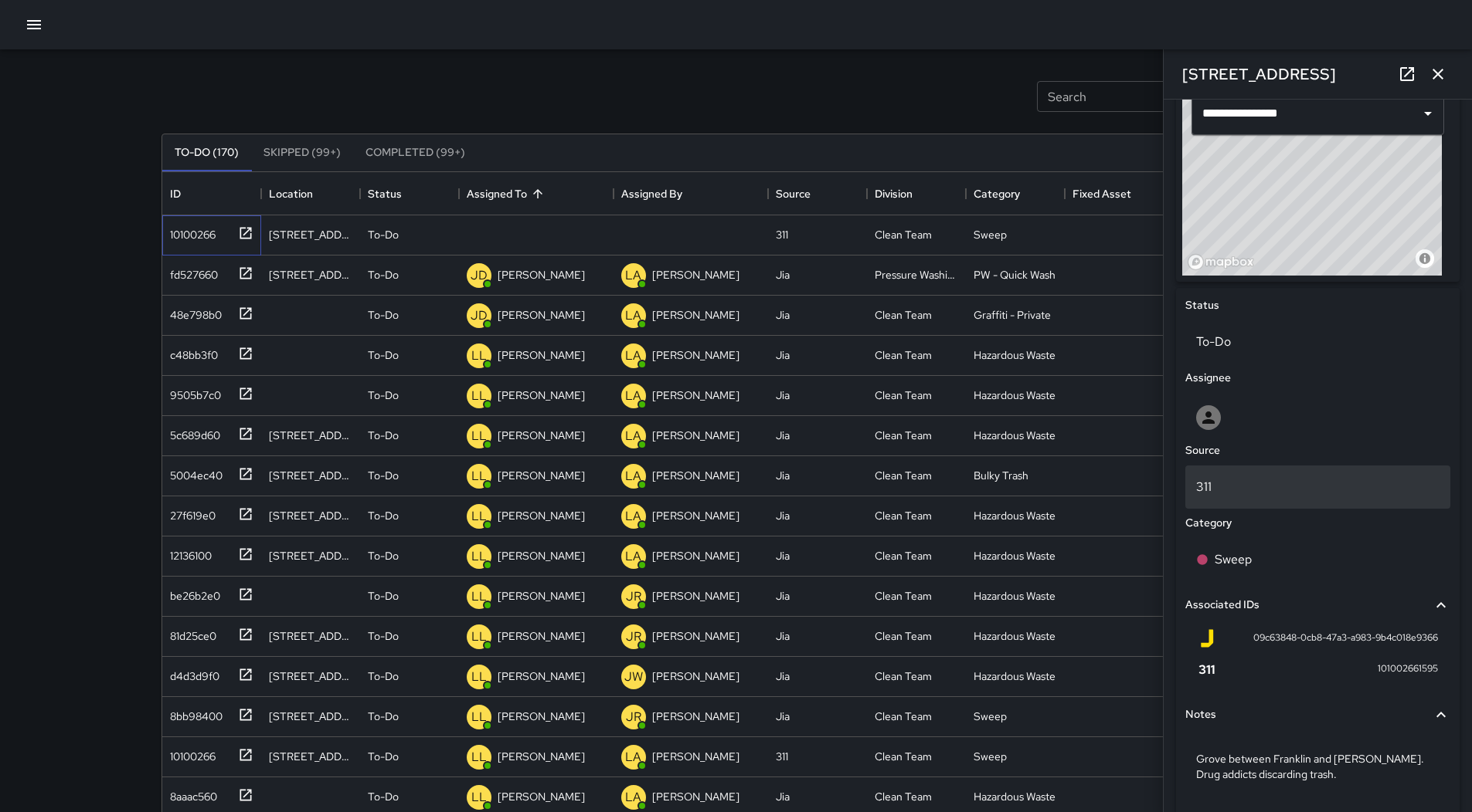
scroll to position [514, 0]
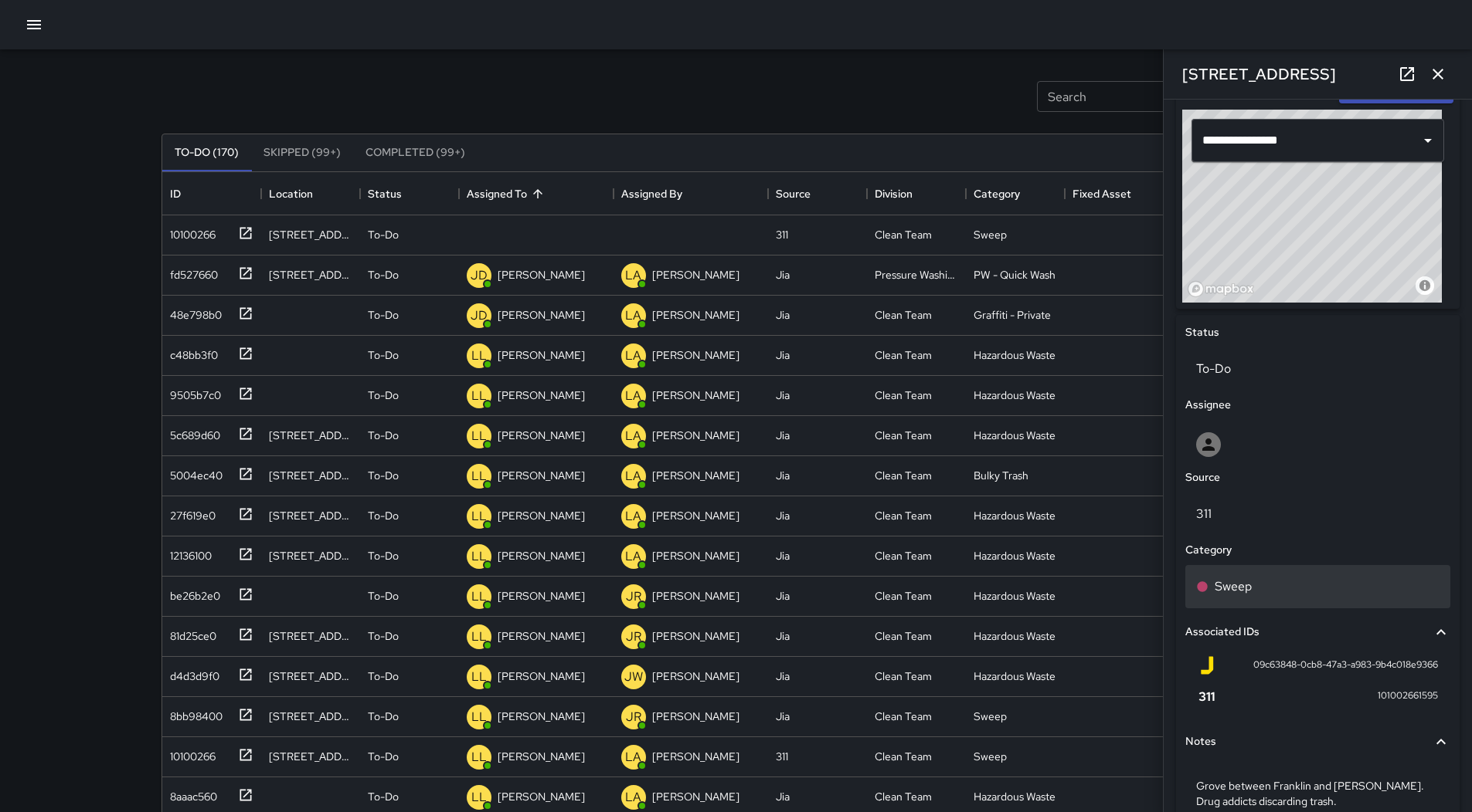
drag, startPoint x: 1298, startPoint y: 554, endPoint x: 1295, endPoint y: 572, distance: 18.2
click at [1298, 558] on div "Category" at bounding box center [1318, 550] width 271 height 23
click at [1295, 572] on div "Sweep" at bounding box center [1318, 587] width 265 height 44
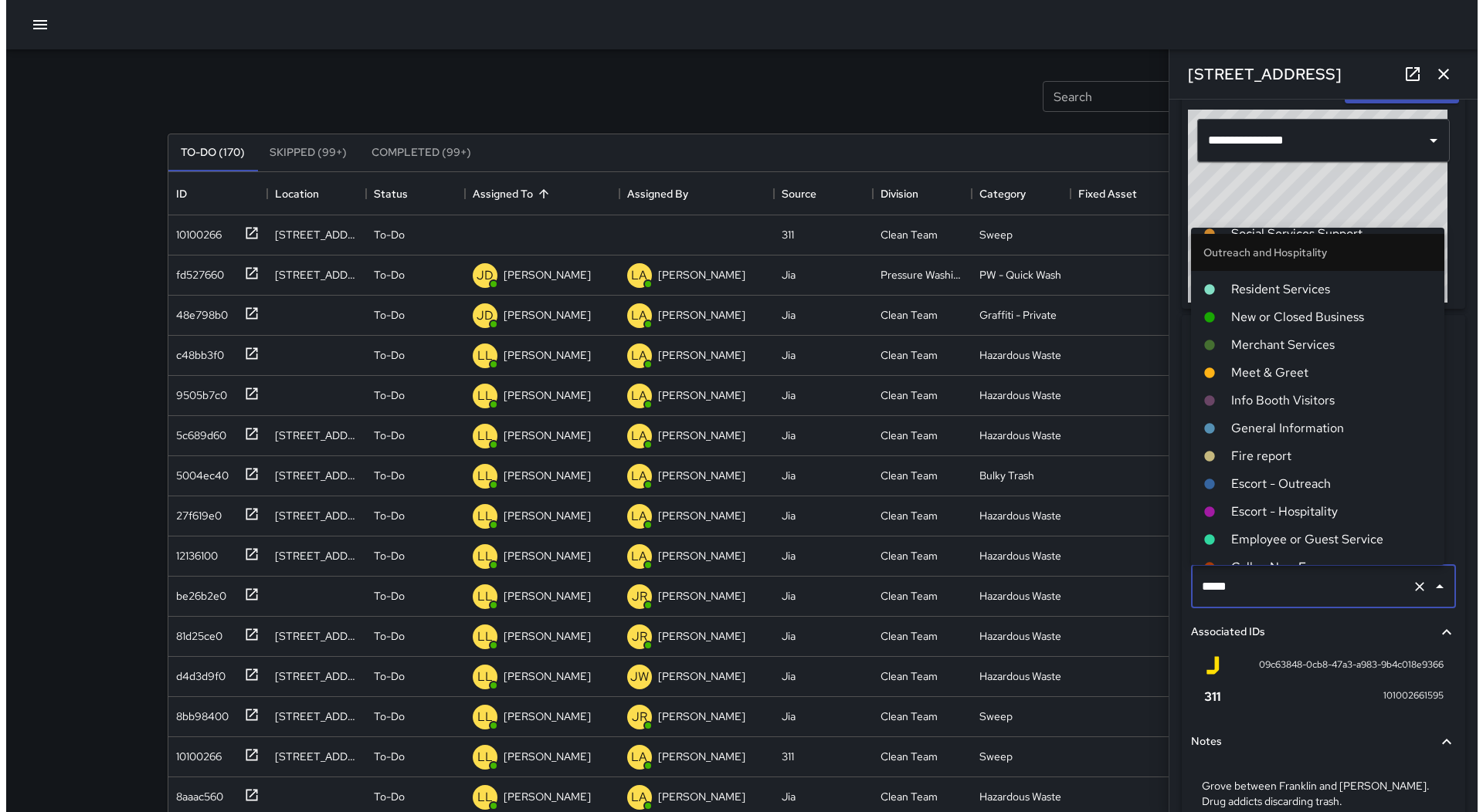
scroll to position [541, 0]
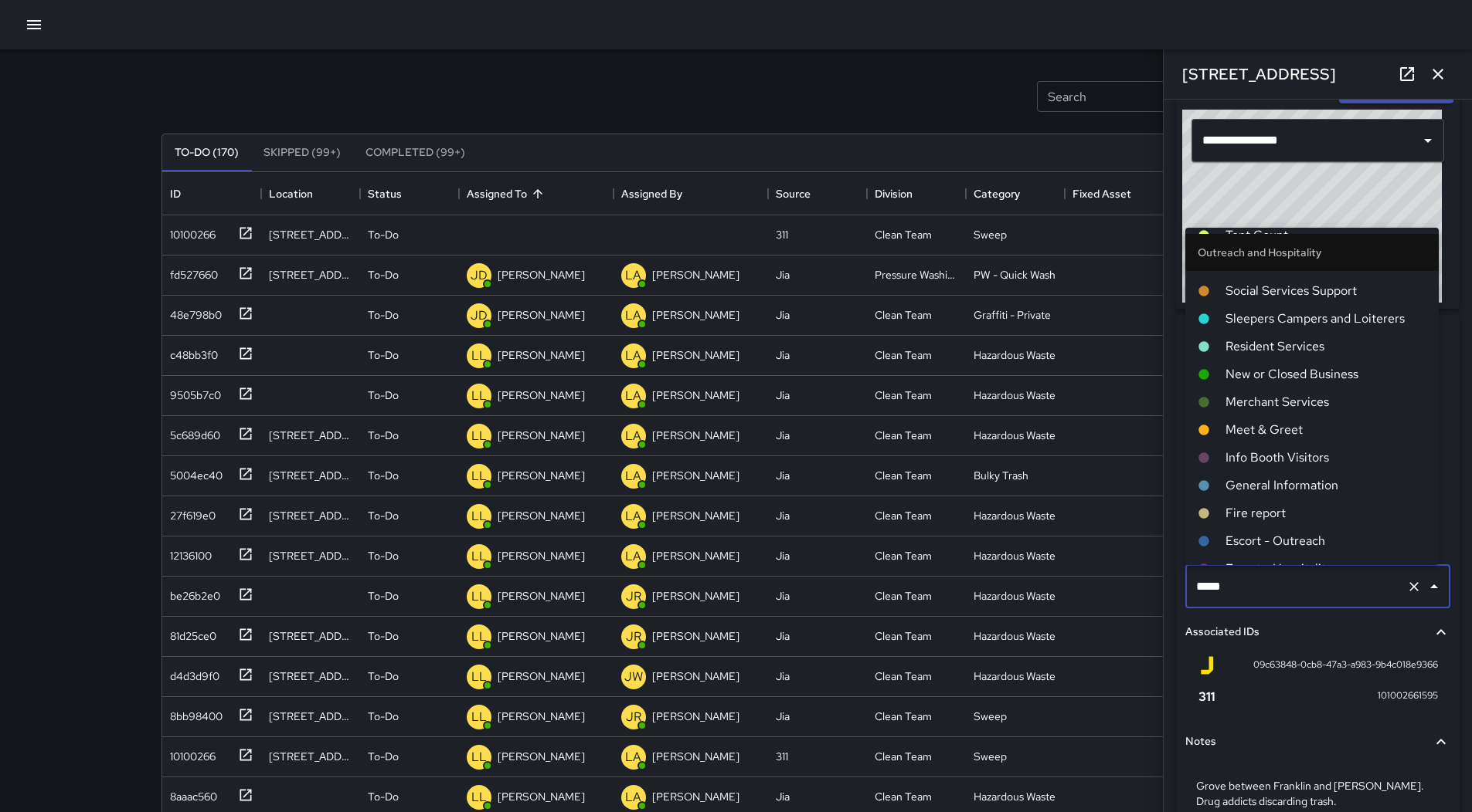
click at [1326, 328] on span "Sleepers Campers and Loiterers" at bounding box center [1325, 319] width 201 height 19
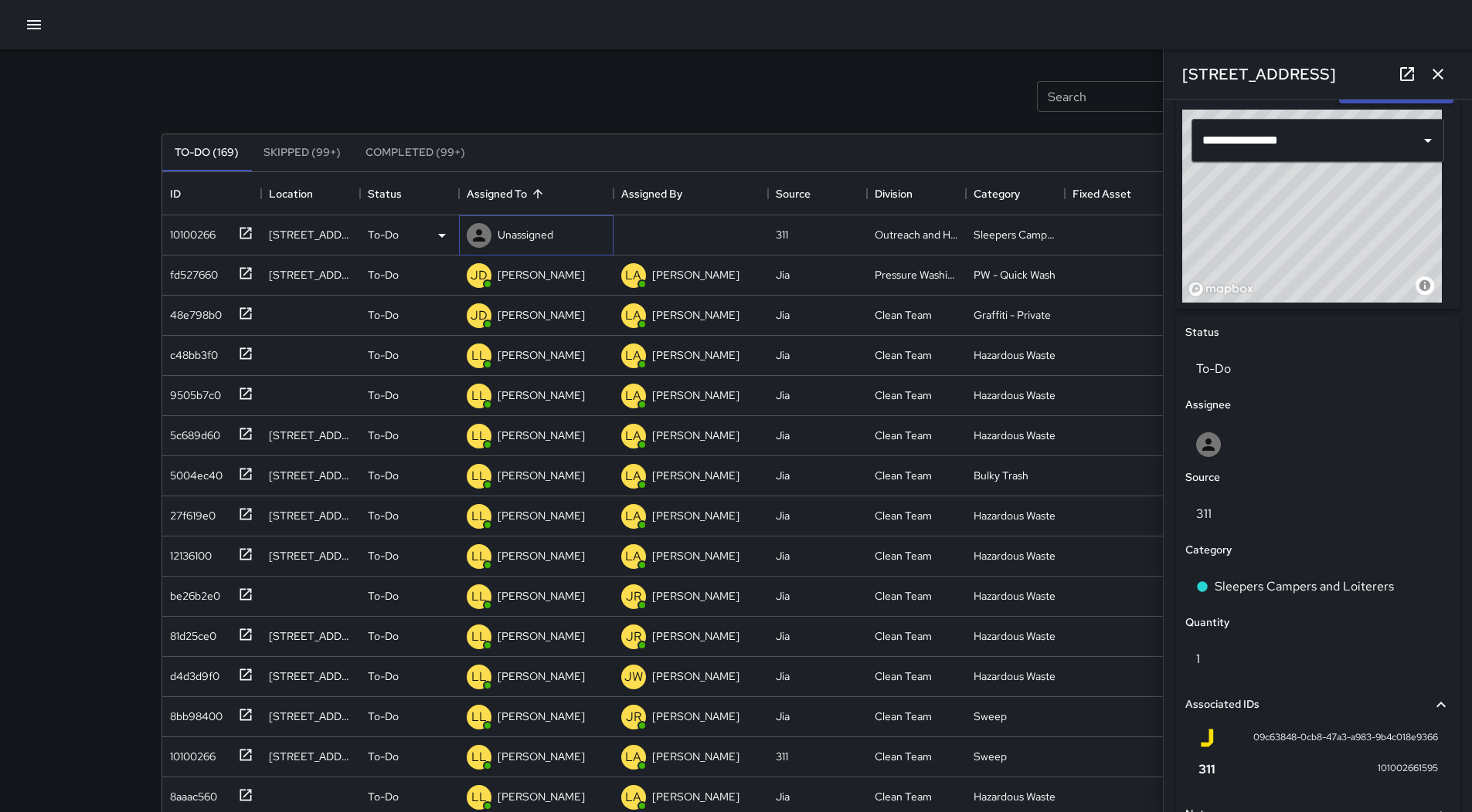
click at [524, 233] on p "Unassigned" at bounding box center [525, 234] width 56 height 15
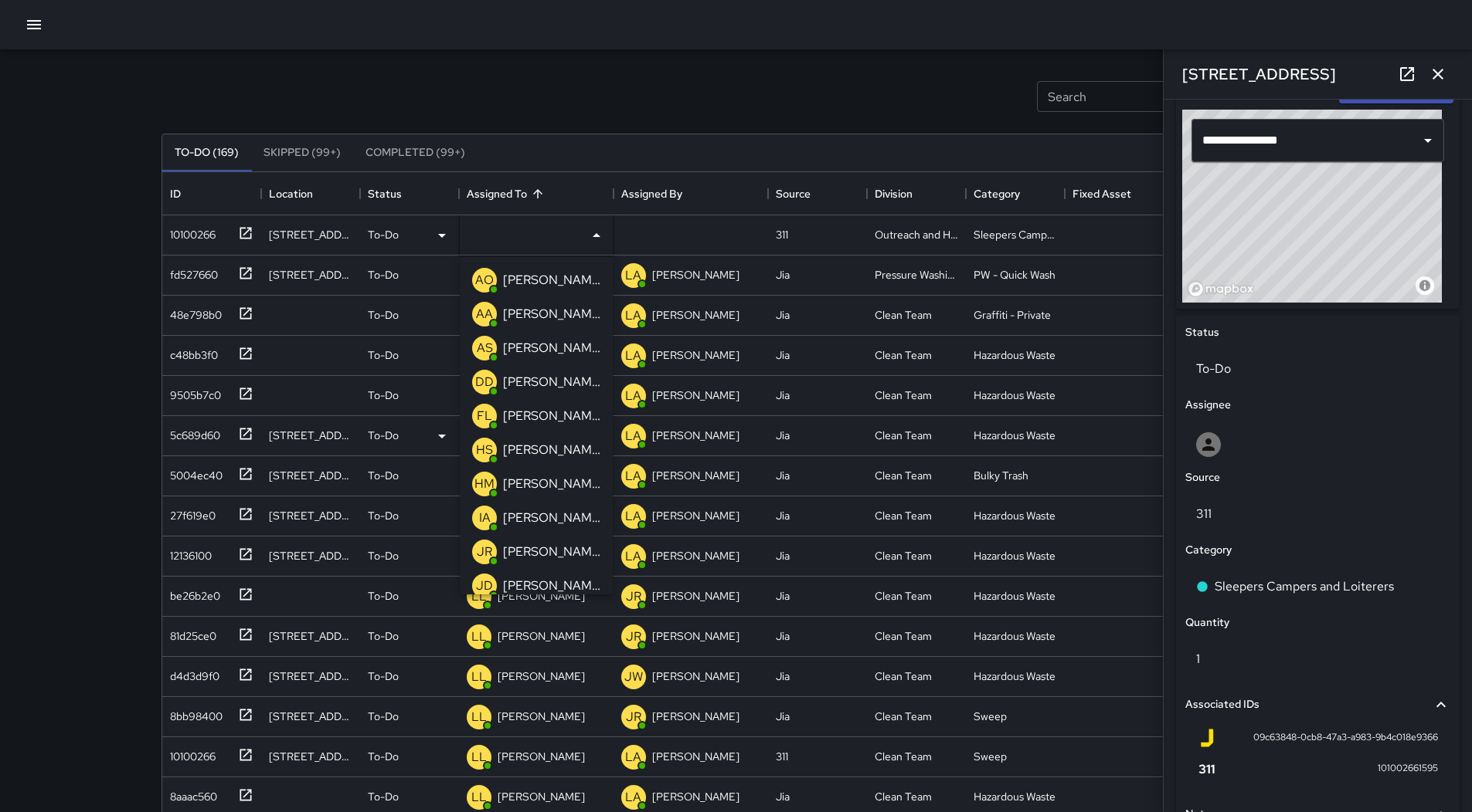
click at [567, 378] on p "[PERSON_NAME]" at bounding box center [551, 382] width 98 height 19
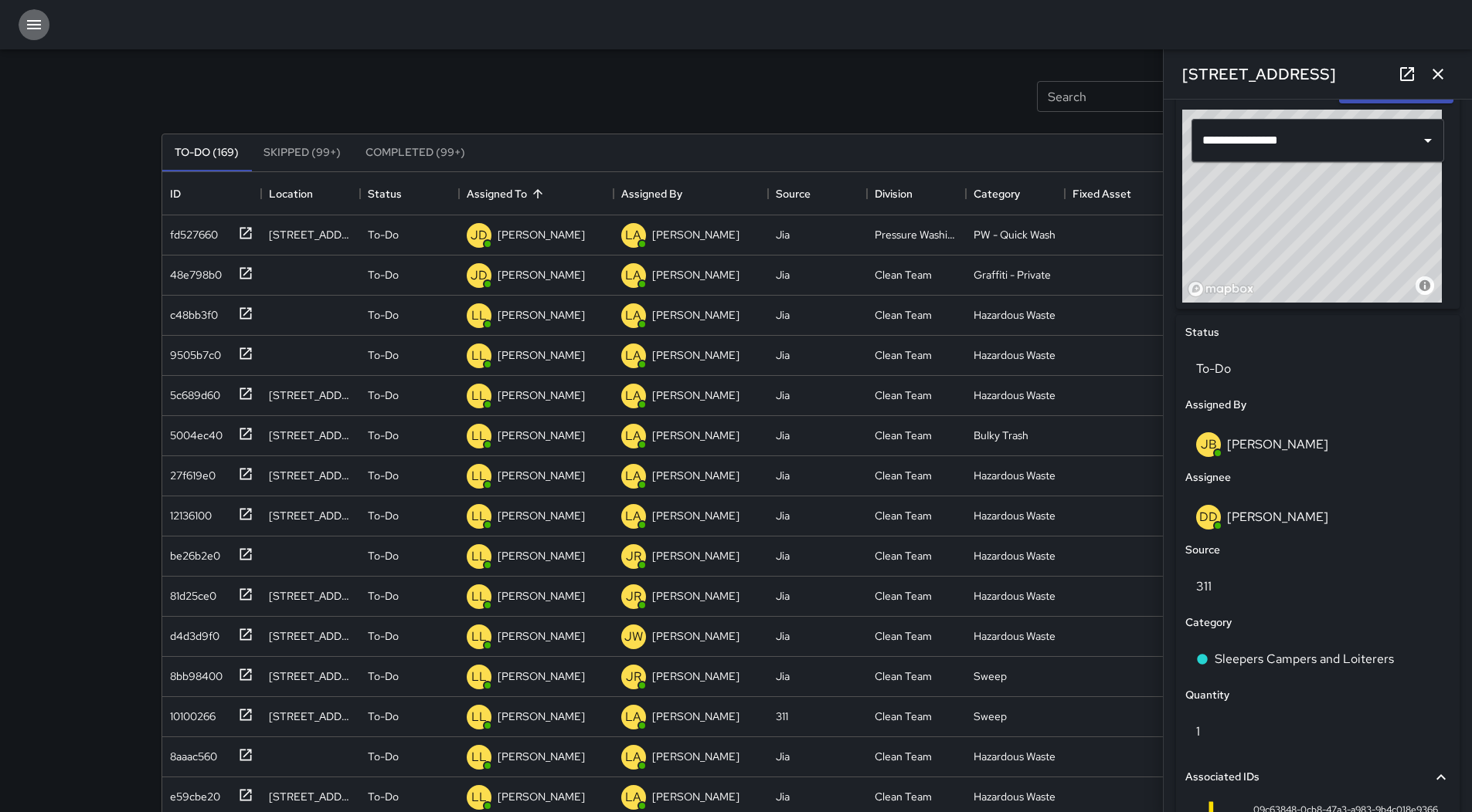
click at [43, 30] on icon "button" at bounding box center [34, 24] width 19 height 19
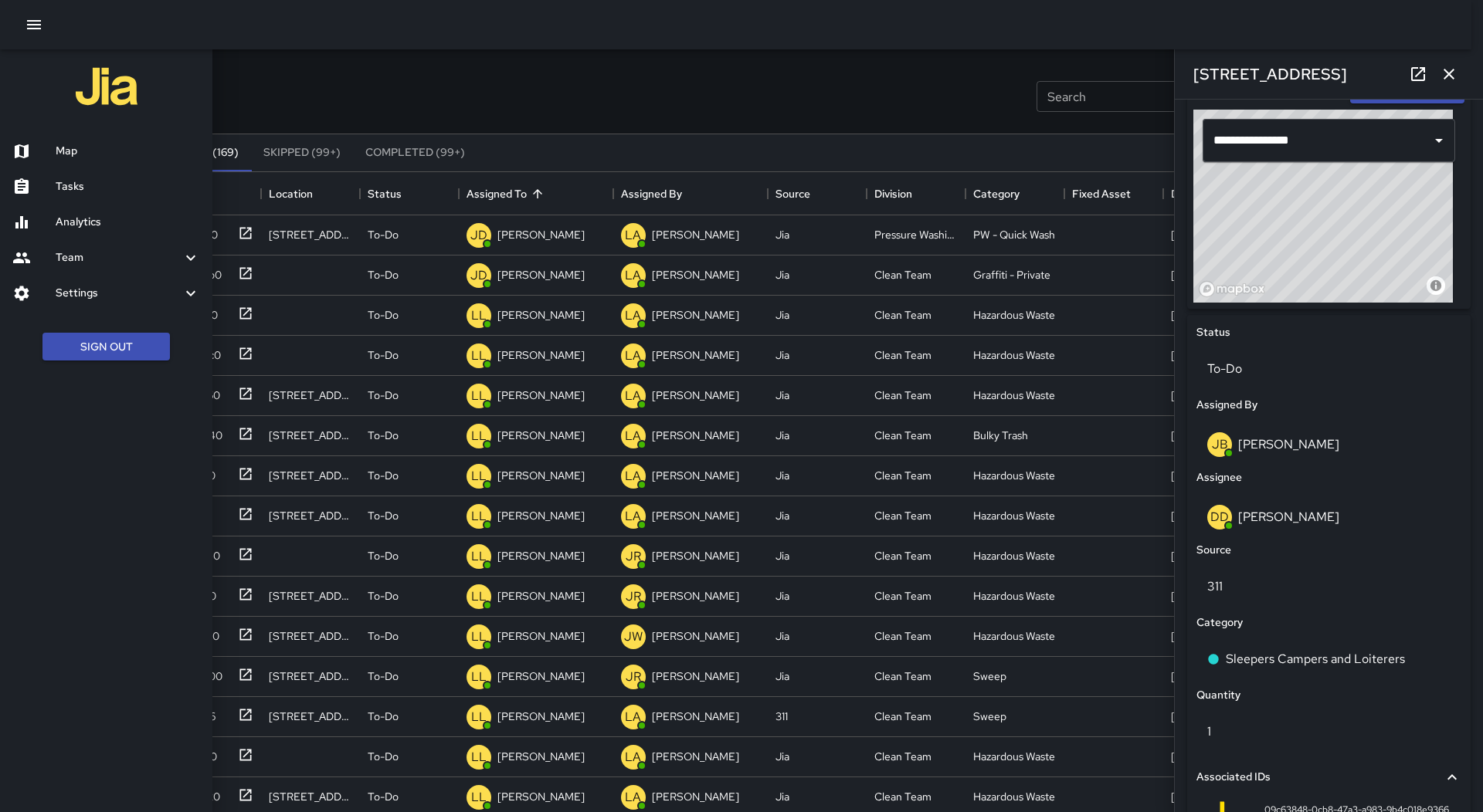
click at [81, 144] on h6 "Map" at bounding box center [128, 151] width 145 height 17
